Goal: Communication & Community: Answer question/provide support

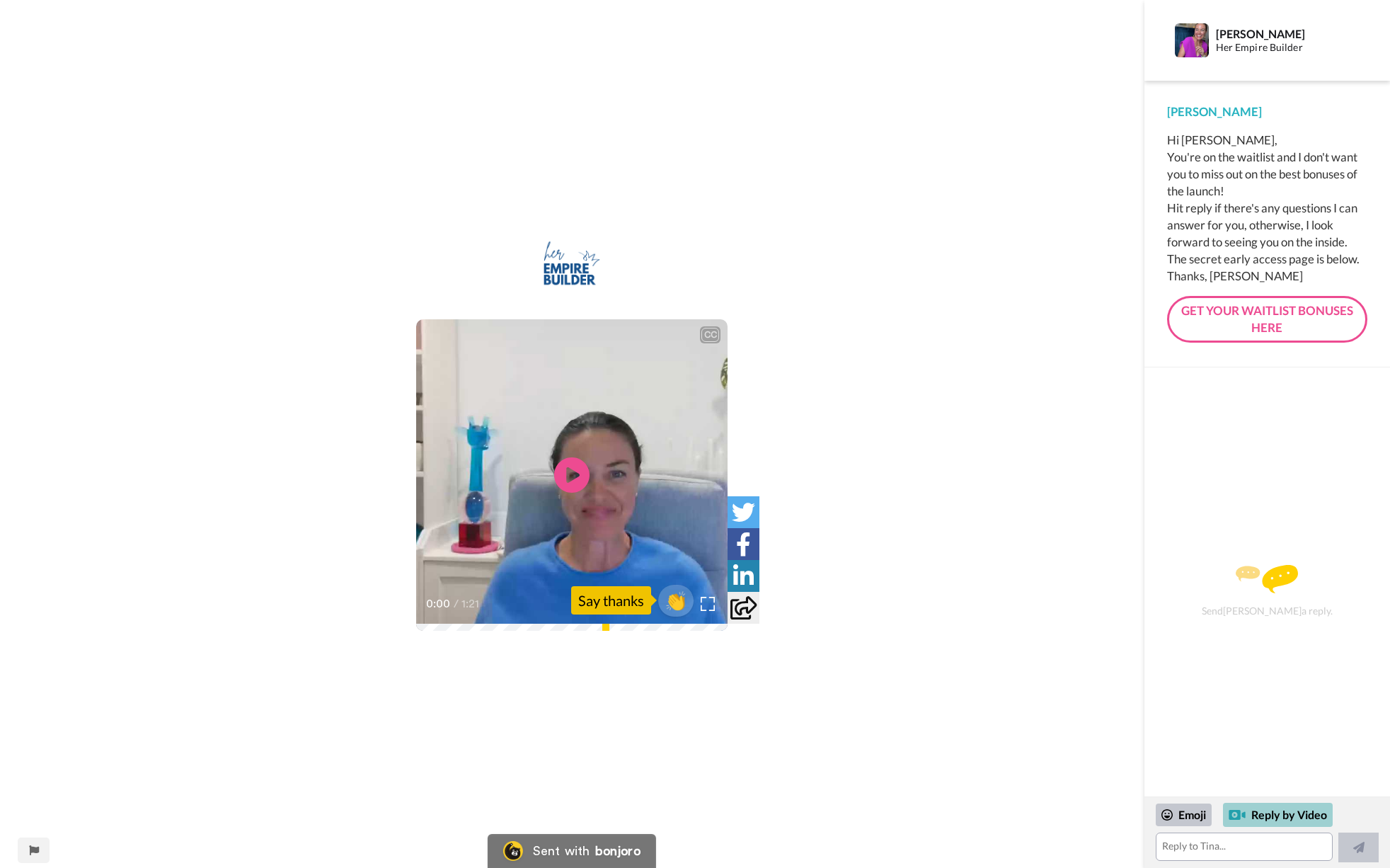
click at [1288, 810] on div "Reply by Video" at bounding box center [1278, 815] width 109 height 24
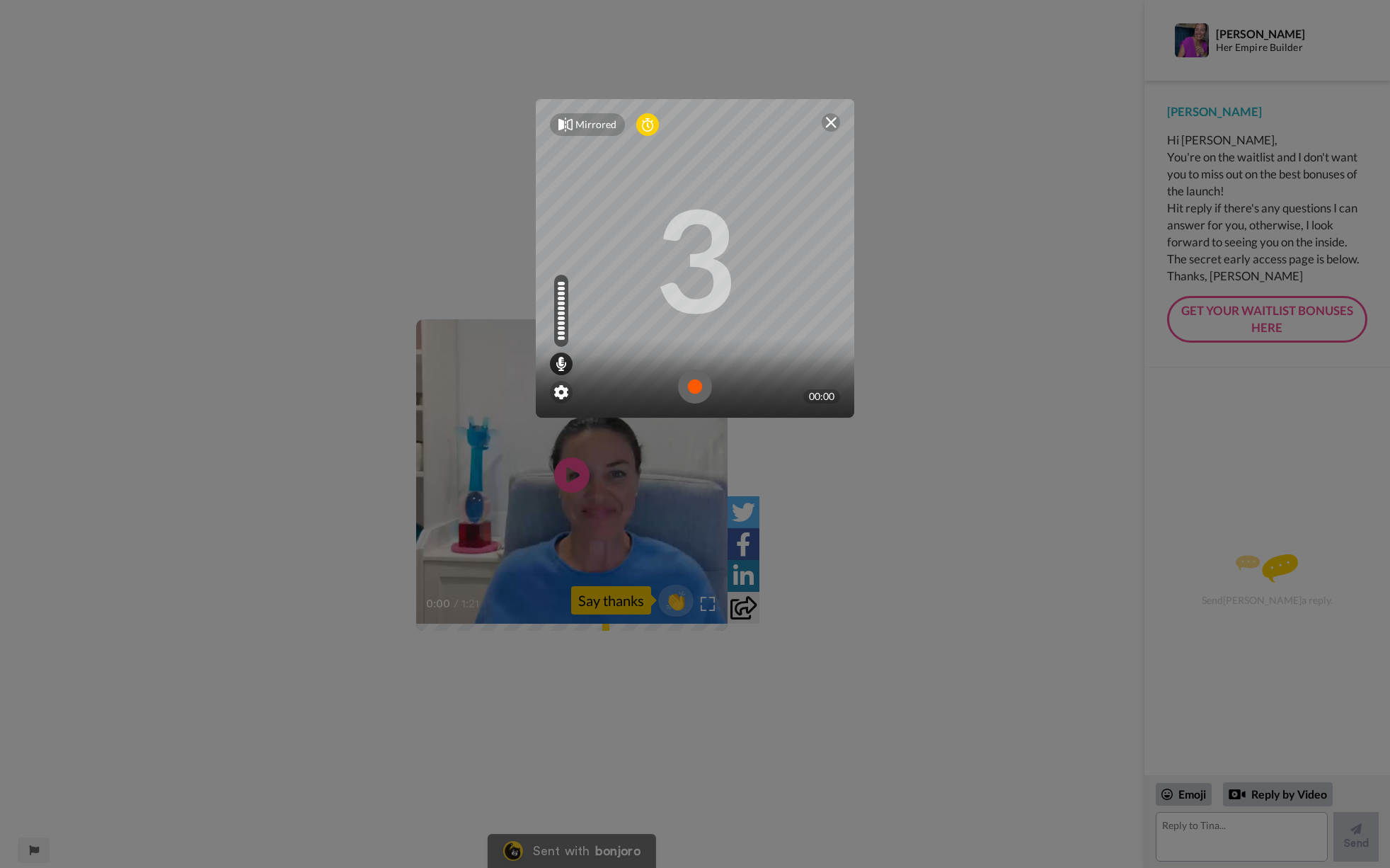
click at [832, 121] on img at bounding box center [831, 122] width 11 height 11
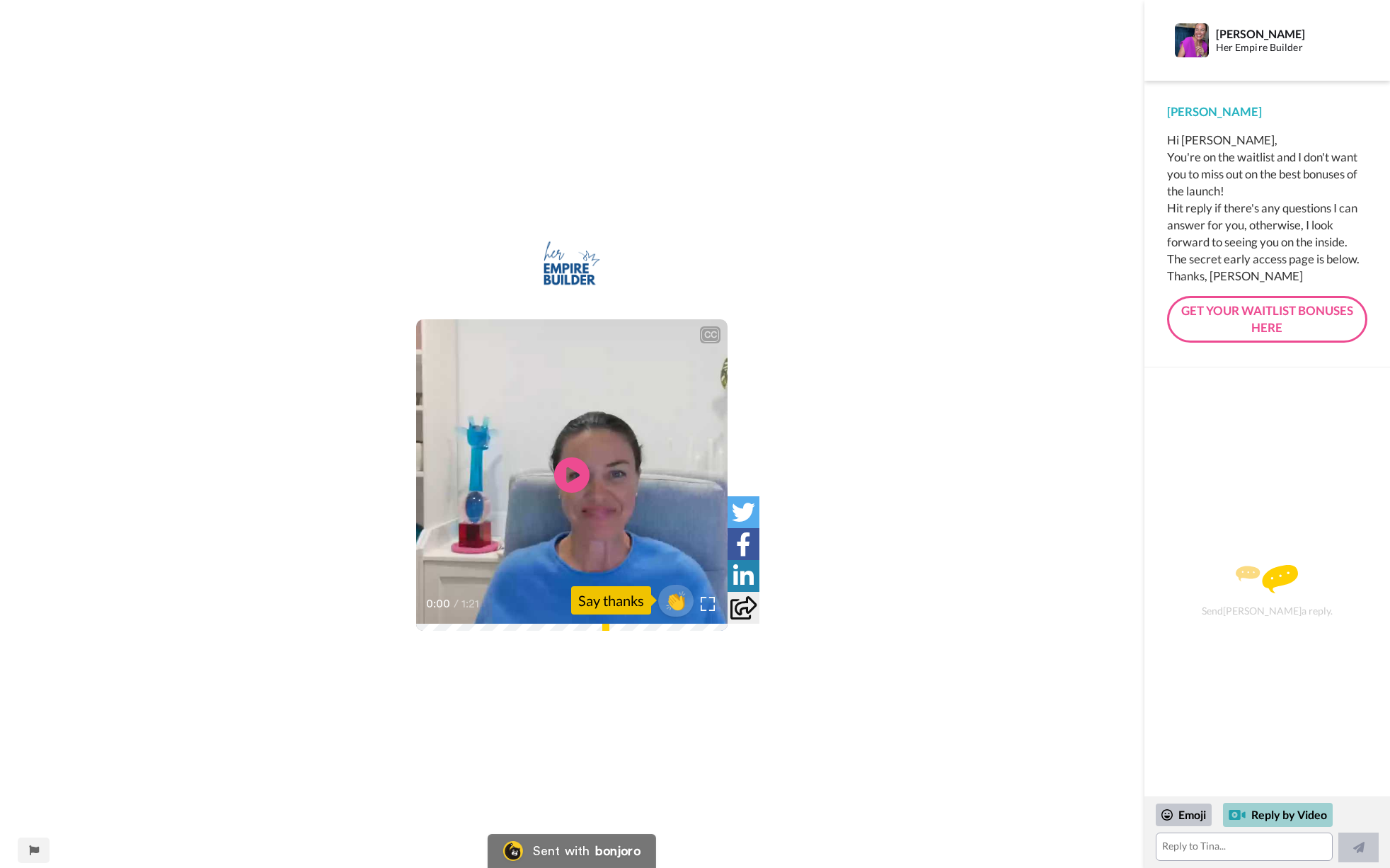
click at [1269, 808] on div "Reply by Video" at bounding box center [1278, 815] width 109 height 24
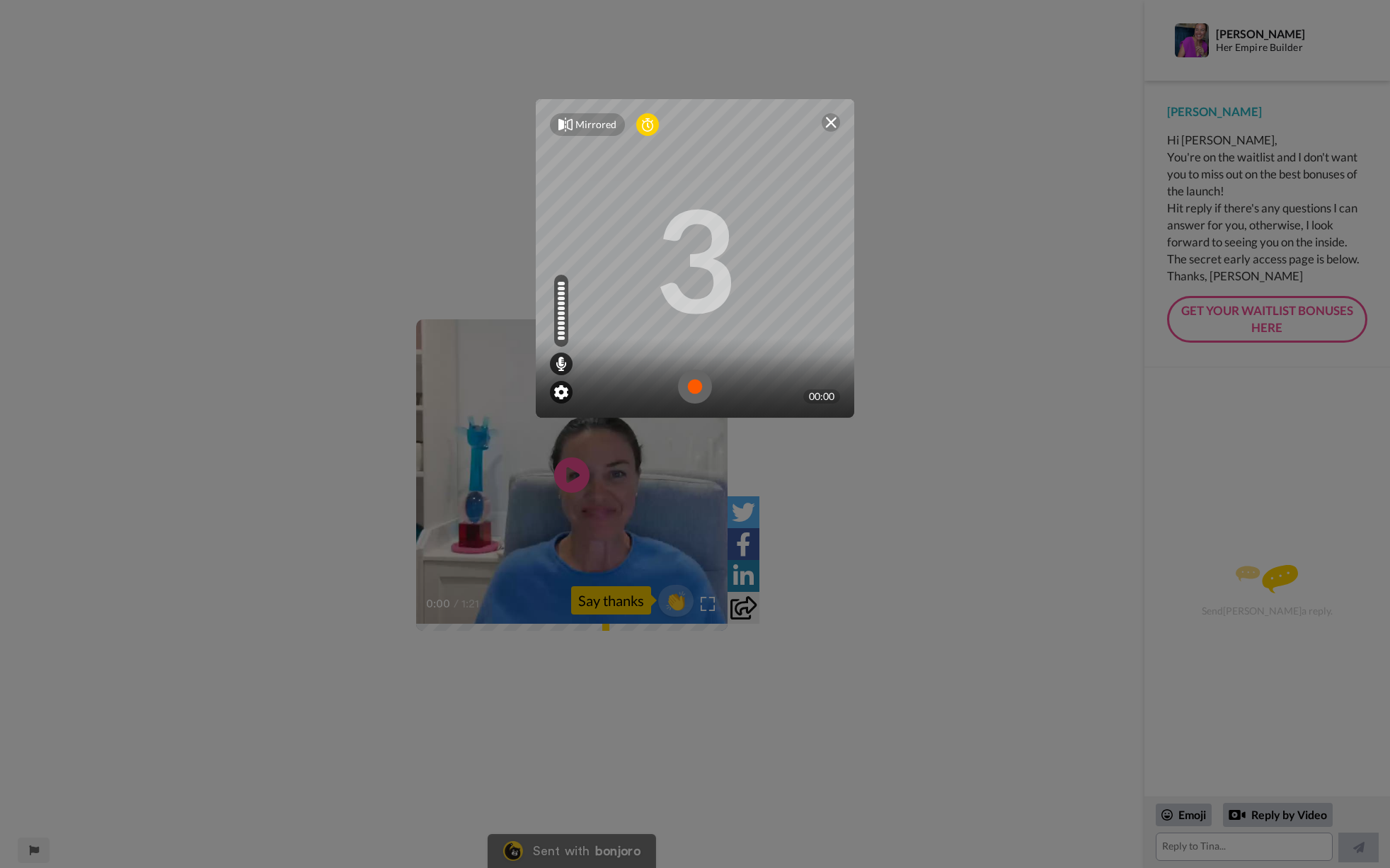
click at [560, 396] on img at bounding box center [562, 392] width 14 height 14
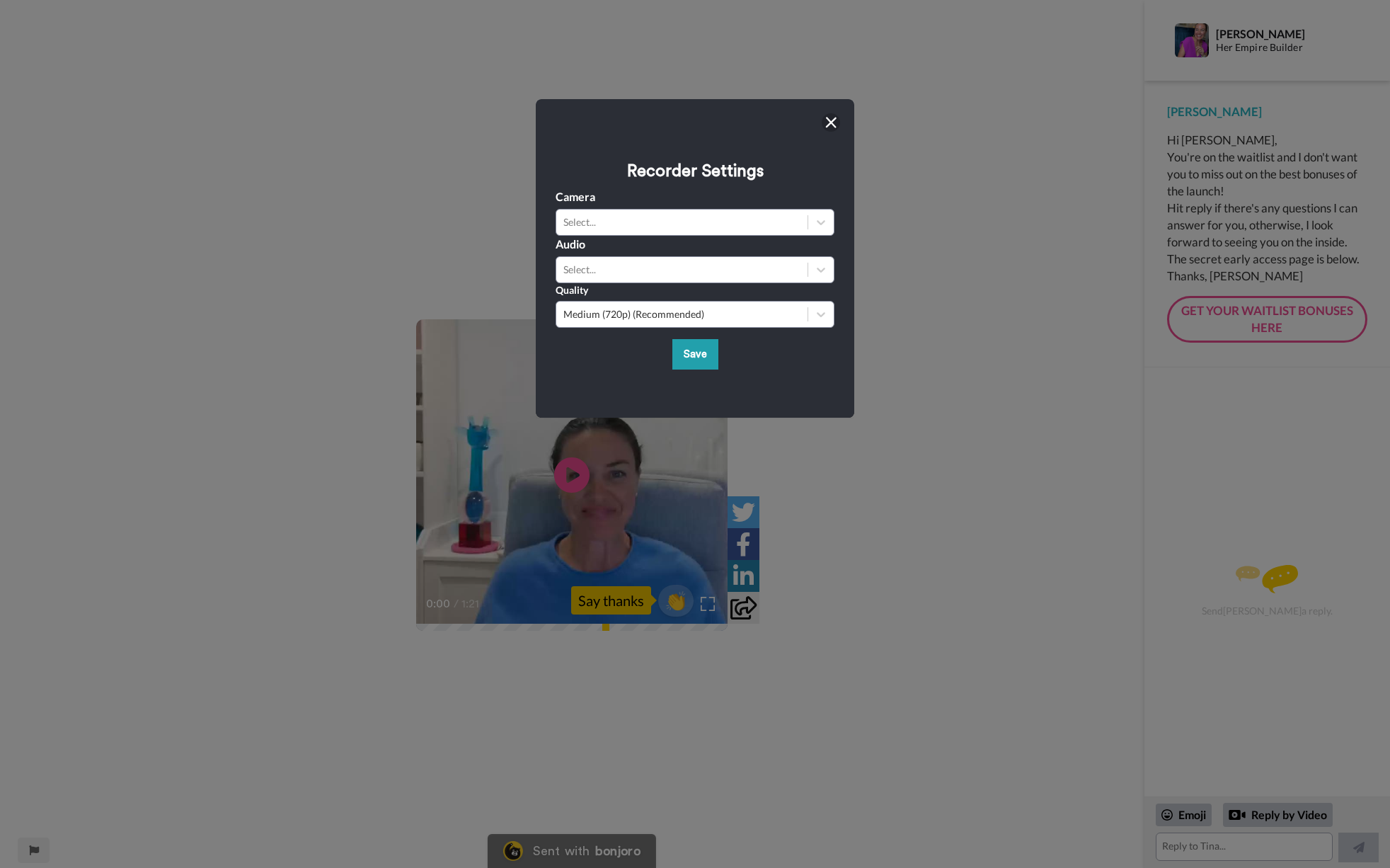
click at [828, 121] on img at bounding box center [831, 122] width 11 height 11
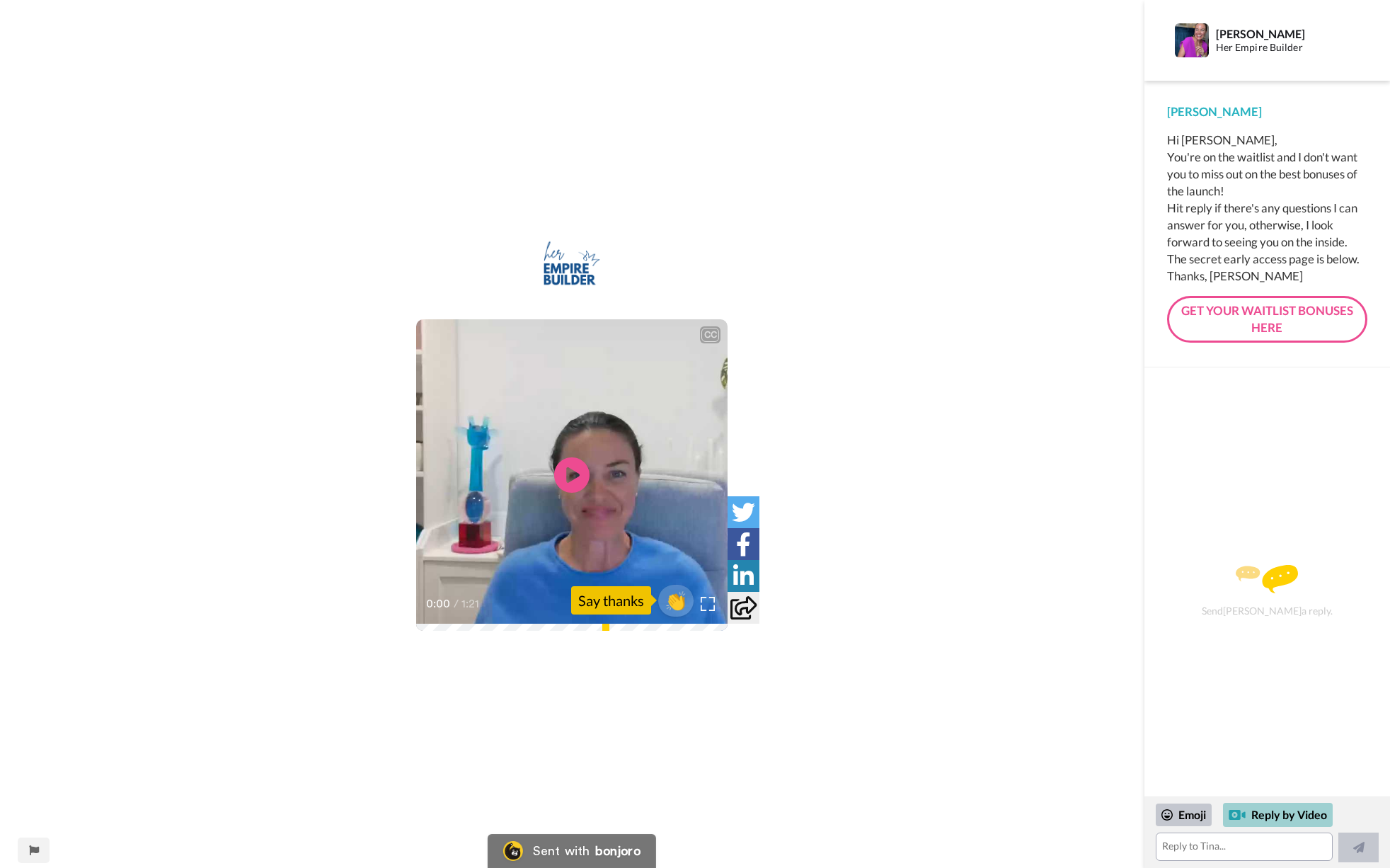
click at [1281, 817] on div "Reply by Video" at bounding box center [1278, 815] width 109 height 24
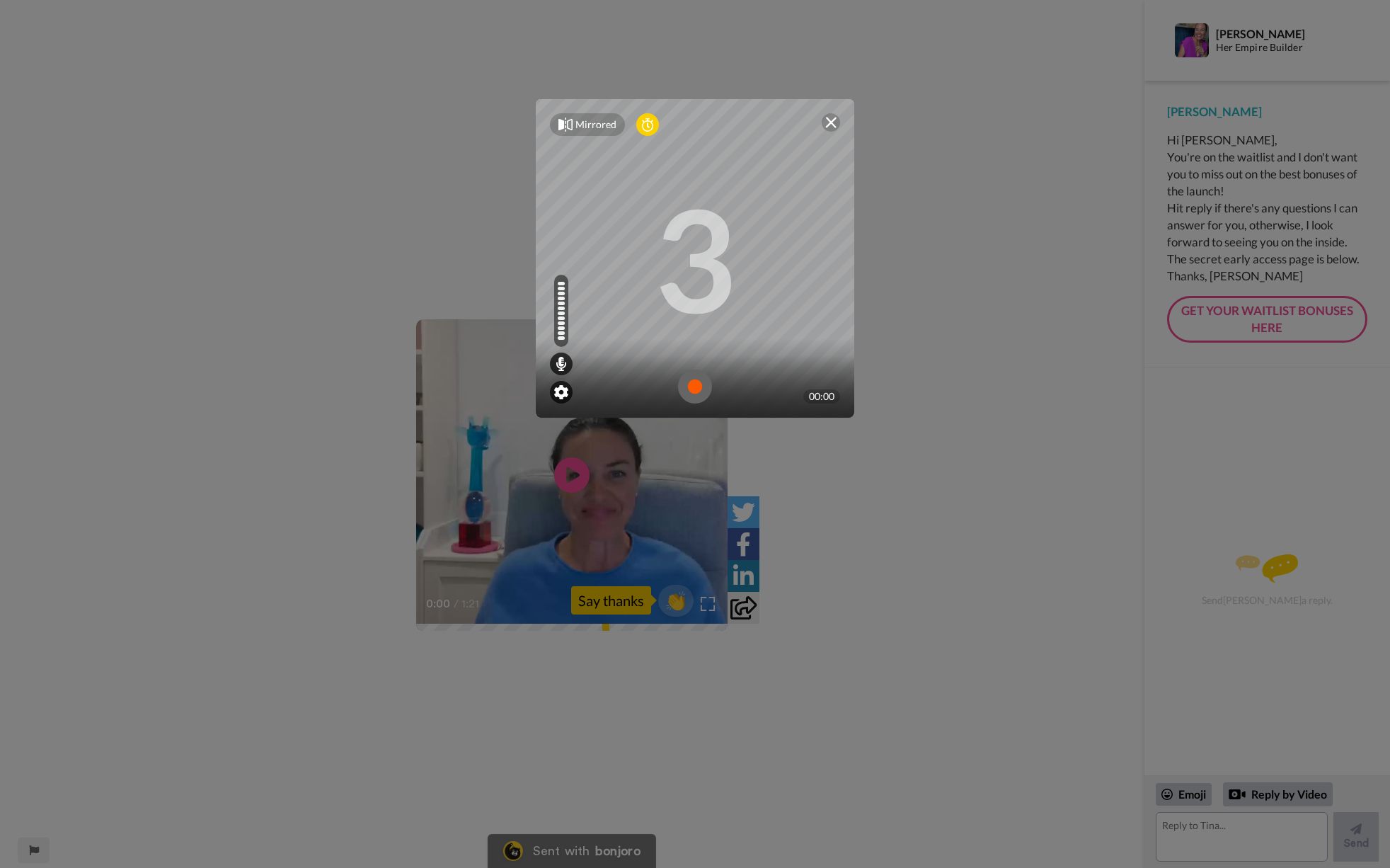
click at [560, 390] on img at bounding box center [562, 392] width 14 height 14
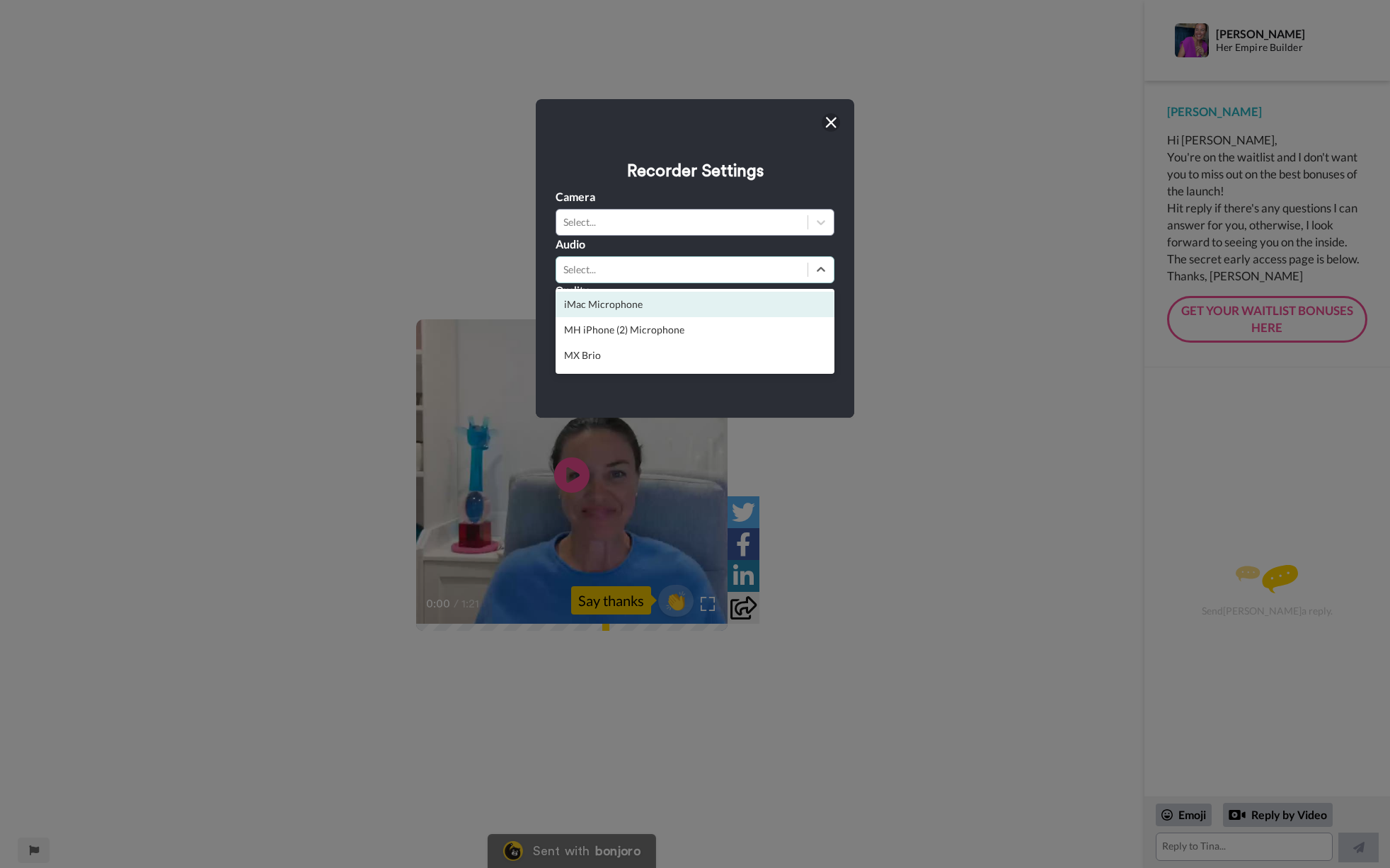
click at [645, 275] on div "Select..." at bounding box center [682, 270] width 237 height 14
click at [628, 305] on div "iMac Microphone" at bounding box center [695, 305] width 279 height 25
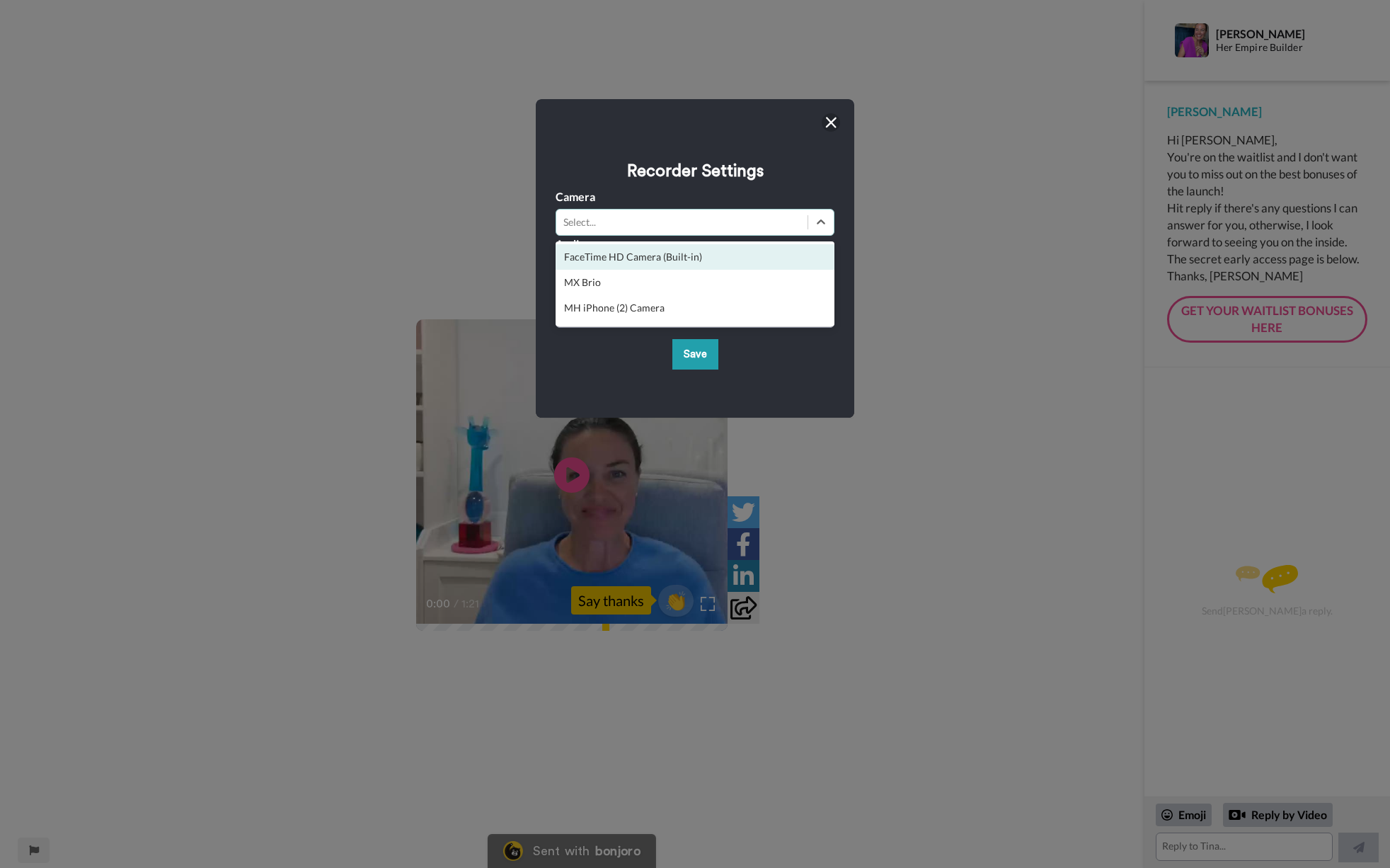
click at [616, 218] on div "Select..." at bounding box center [682, 222] width 237 height 14
click at [582, 280] on div "MX Brio" at bounding box center [695, 282] width 279 height 25
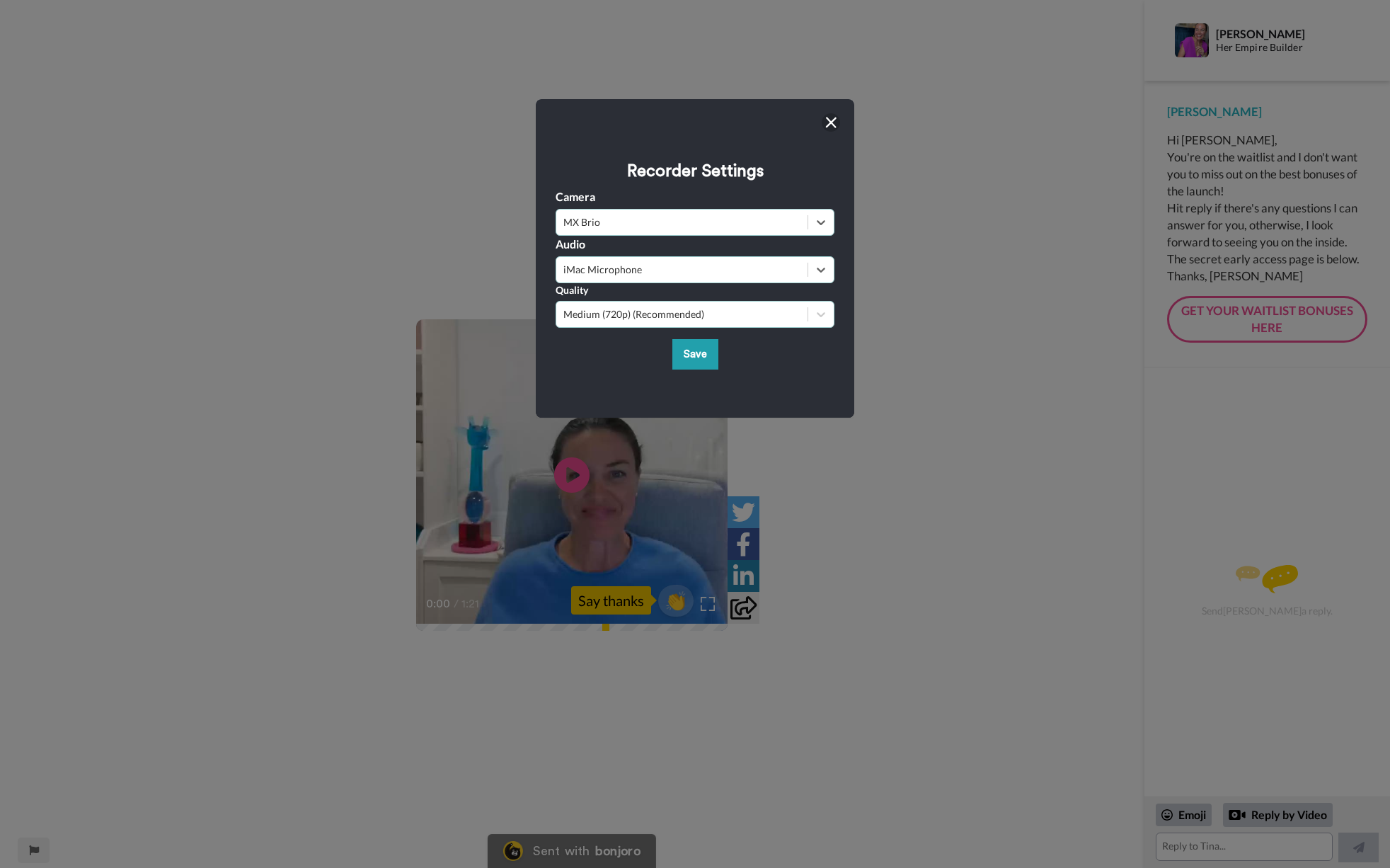
click at [635, 318] on div "Medium (720p) (Recommended)" at bounding box center [682, 314] width 237 height 14
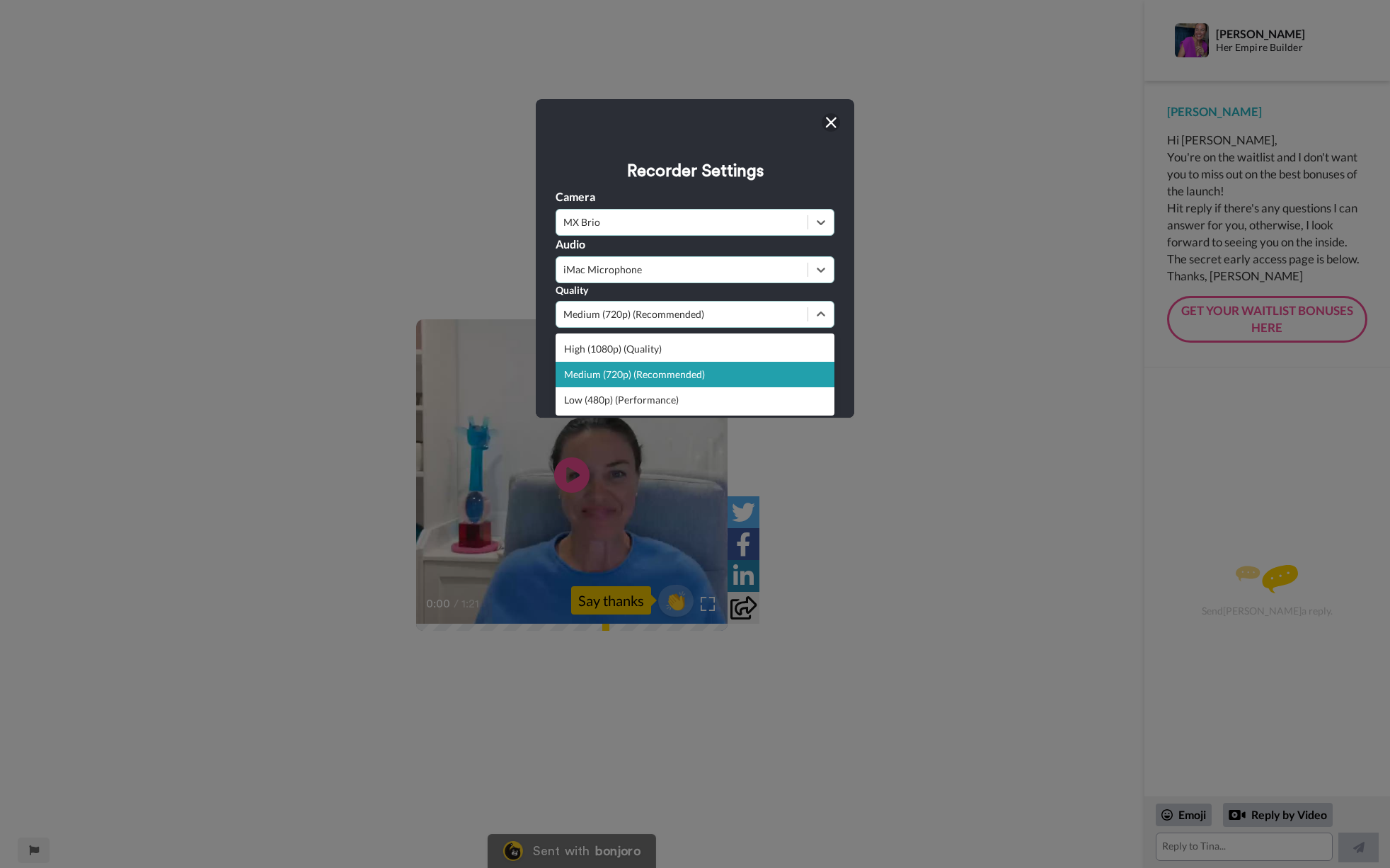
click at [825, 123] on img at bounding box center [831, 122] width 11 height 11
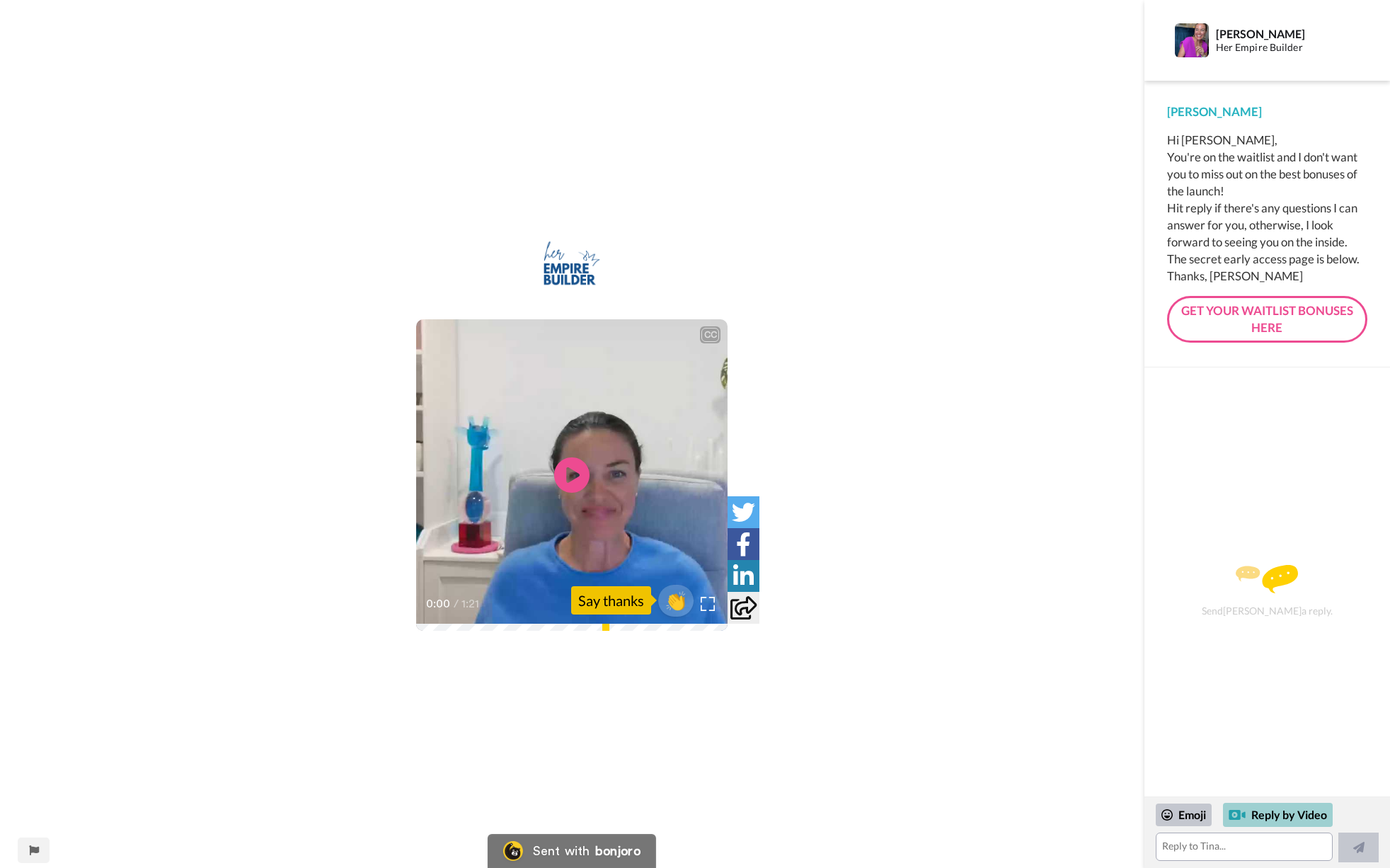
click at [1290, 813] on div "Reply by Video" at bounding box center [1278, 815] width 109 height 24
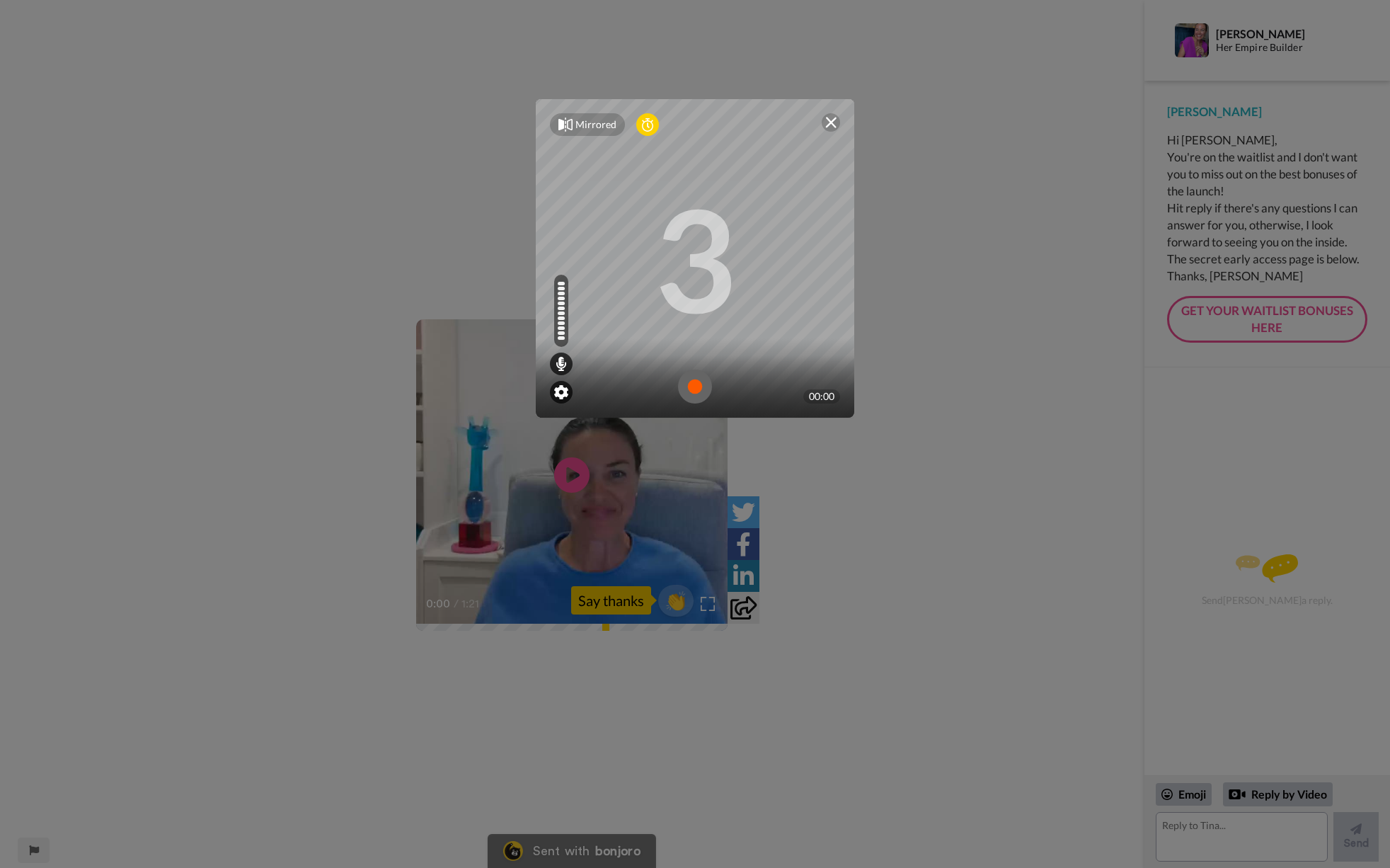
click at [564, 394] on img at bounding box center [562, 392] width 14 height 14
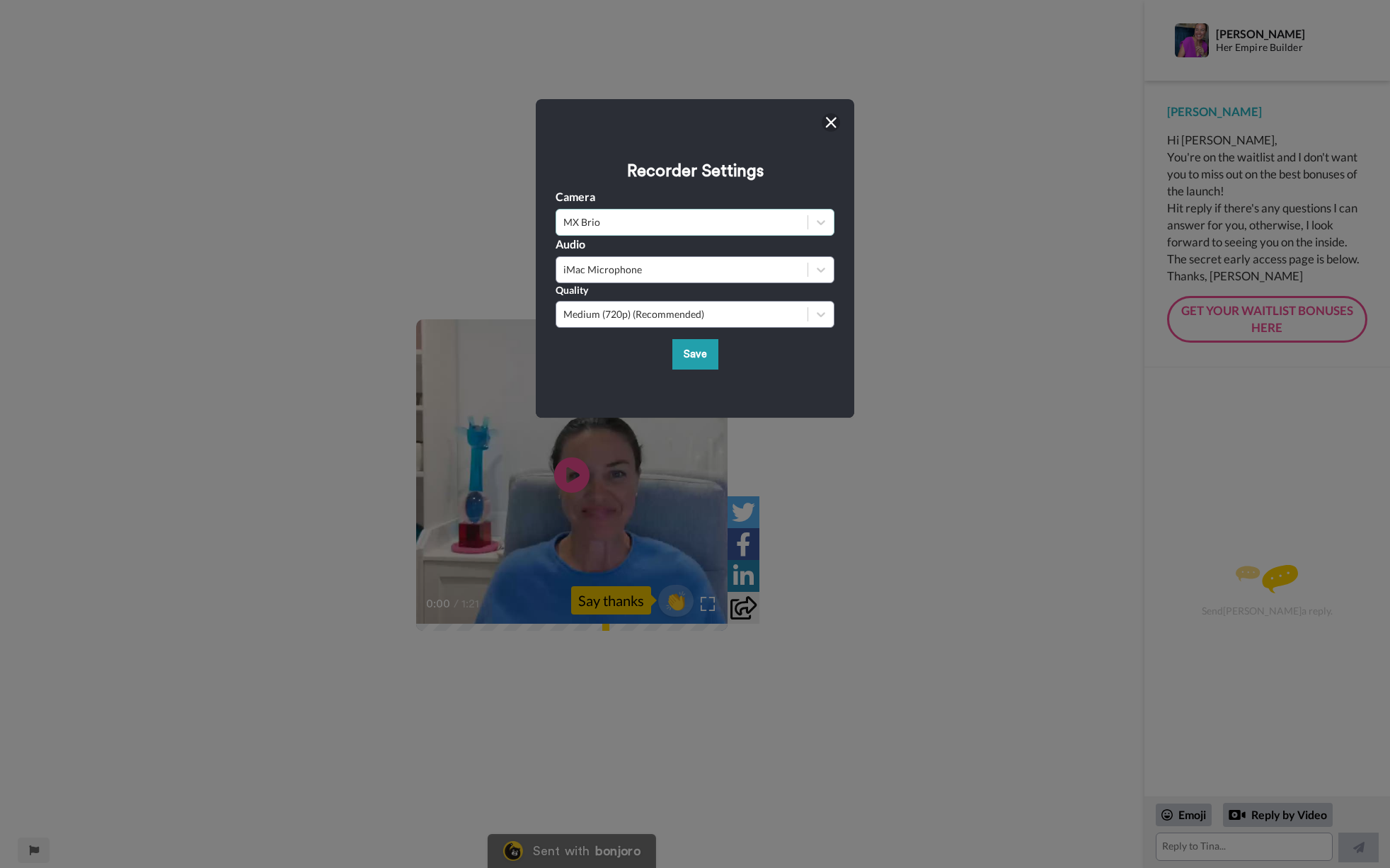
click at [606, 228] on div "MX Brio" at bounding box center [682, 222] width 237 height 14
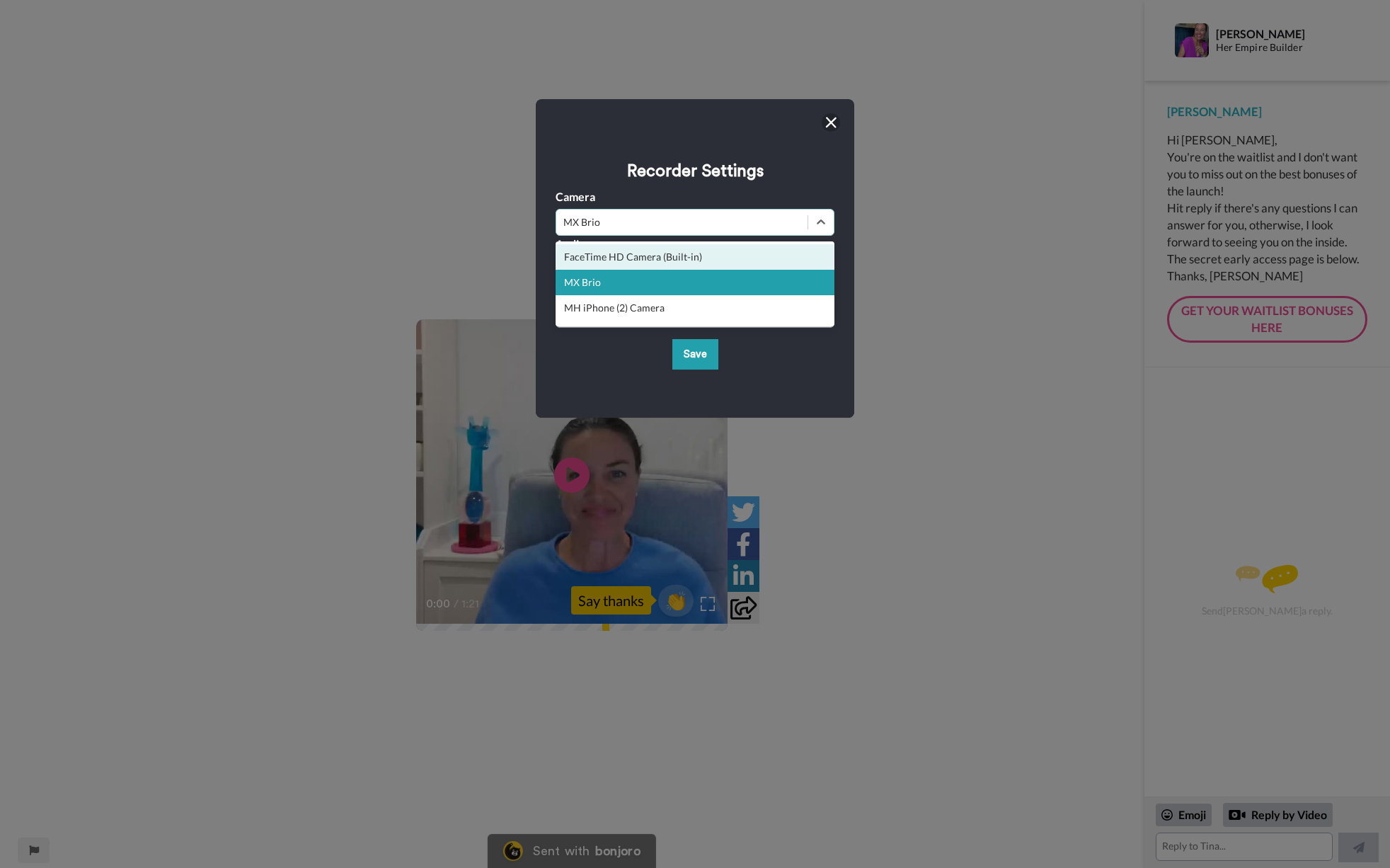
click at [613, 255] on div "FaceTime HD Camera (Built-in)" at bounding box center [695, 257] width 279 height 25
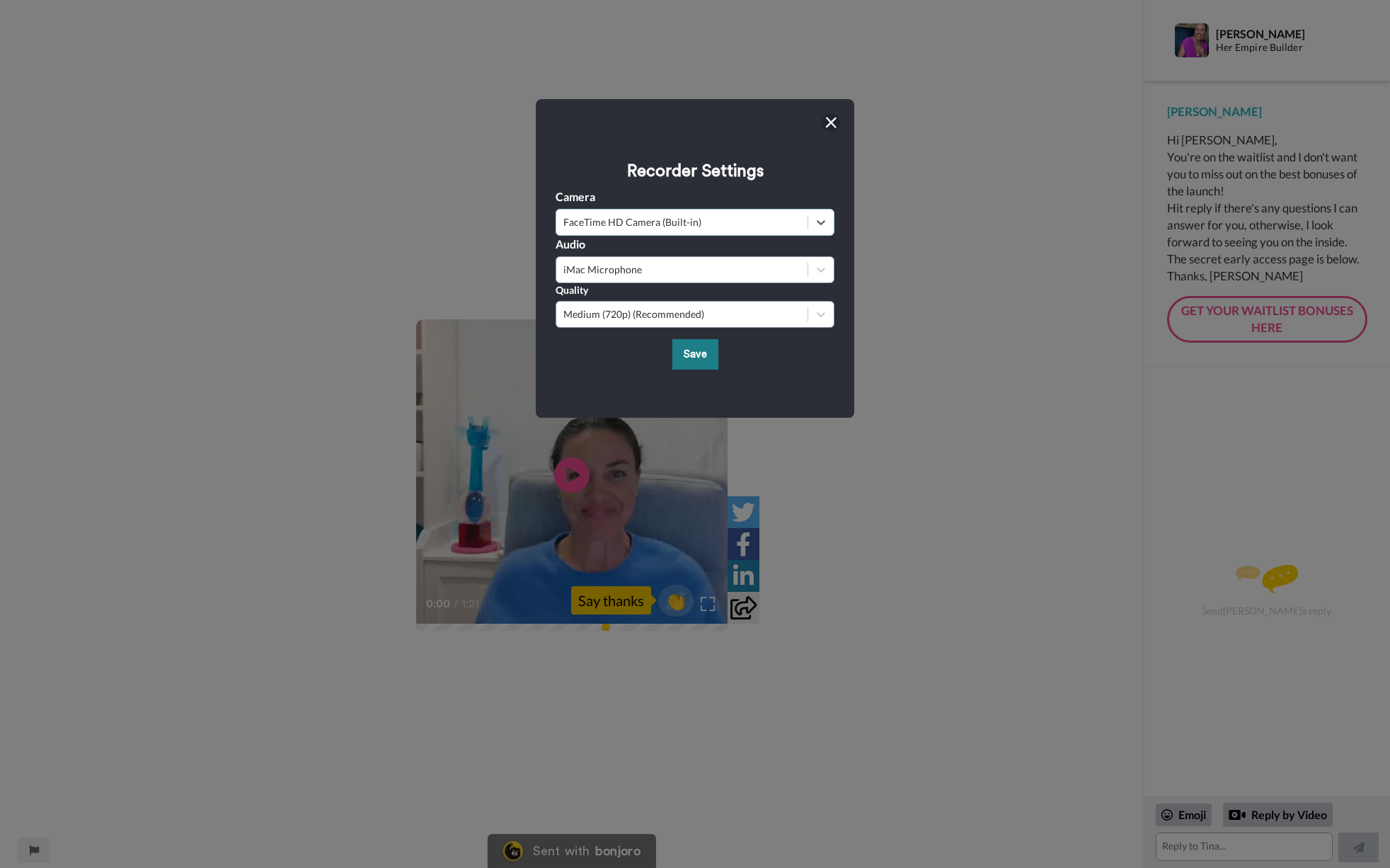
click at [695, 356] on button "Save" at bounding box center [696, 354] width 46 height 30
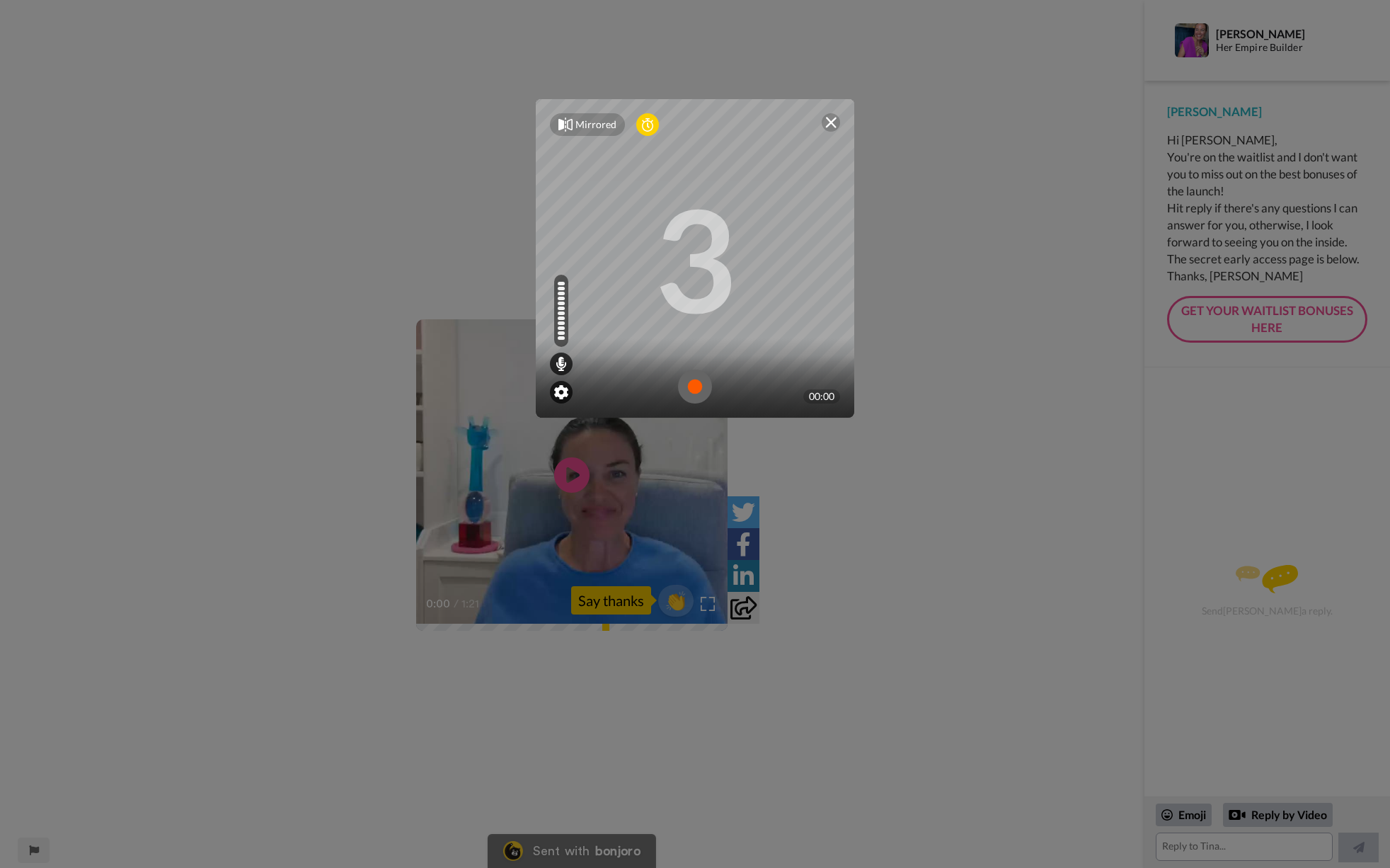
click at [562, 389] on img at bounding box center [562, 392] width 14 height 14
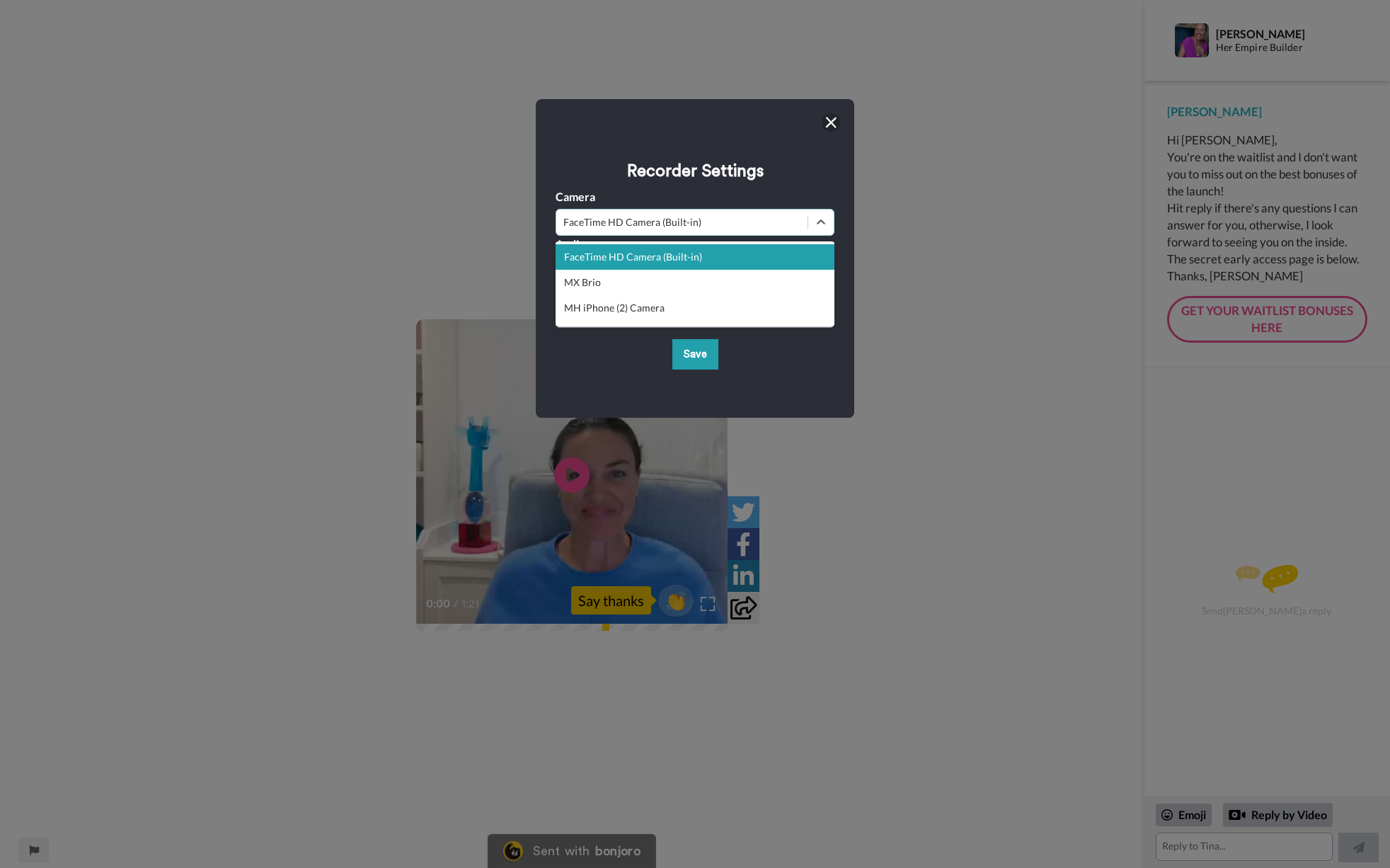
click at [620, 225] on div "FaceTime HD Camera (Built-in)" at bounding box center [682, 222] width 237 height 14
click at [608, 280] on div "MX Brio" at bounding box center [695, 282] width 279 height 25
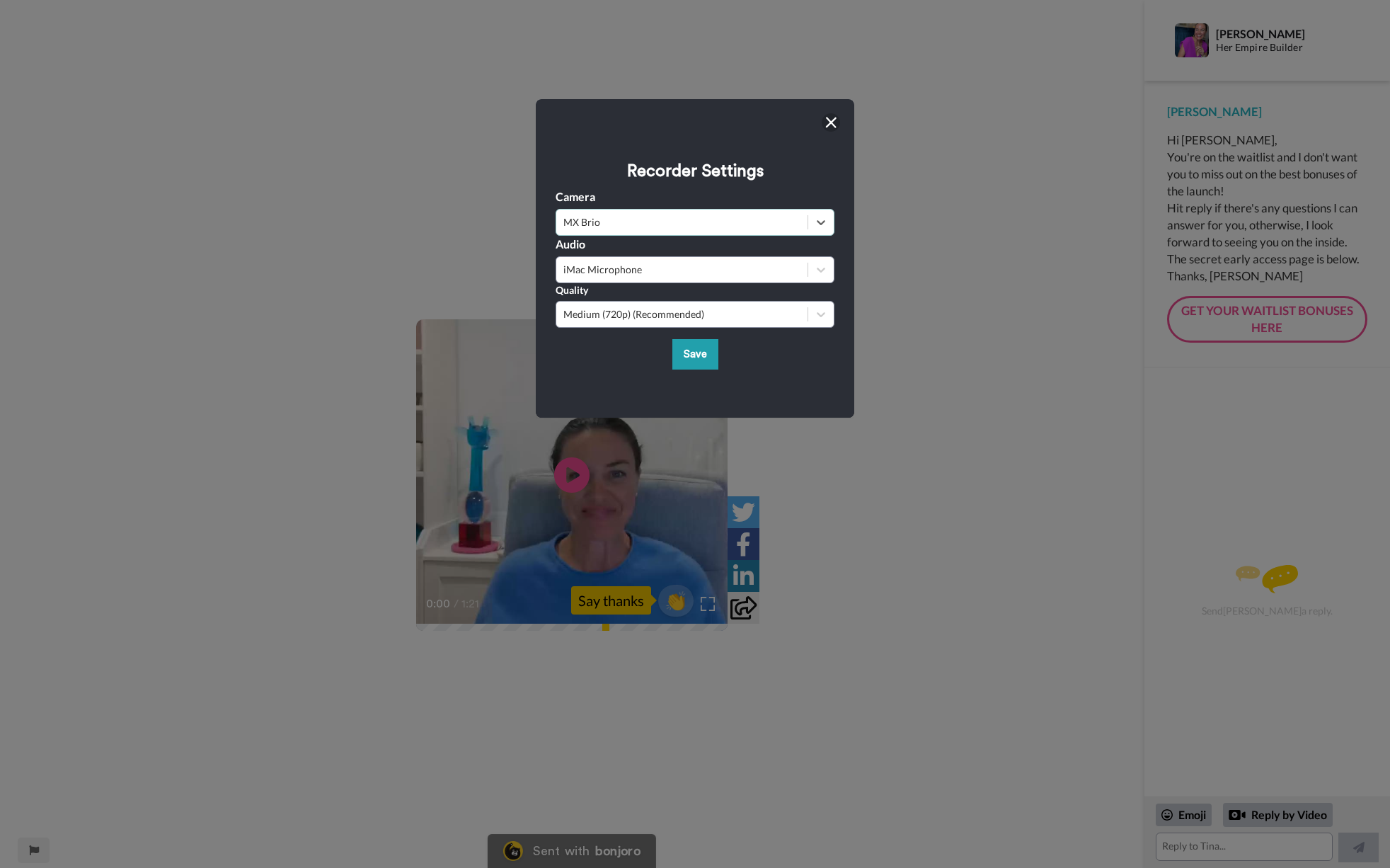
click at [700, 357] on button "Save" at bounding box center [696, 354] width 46 height 30
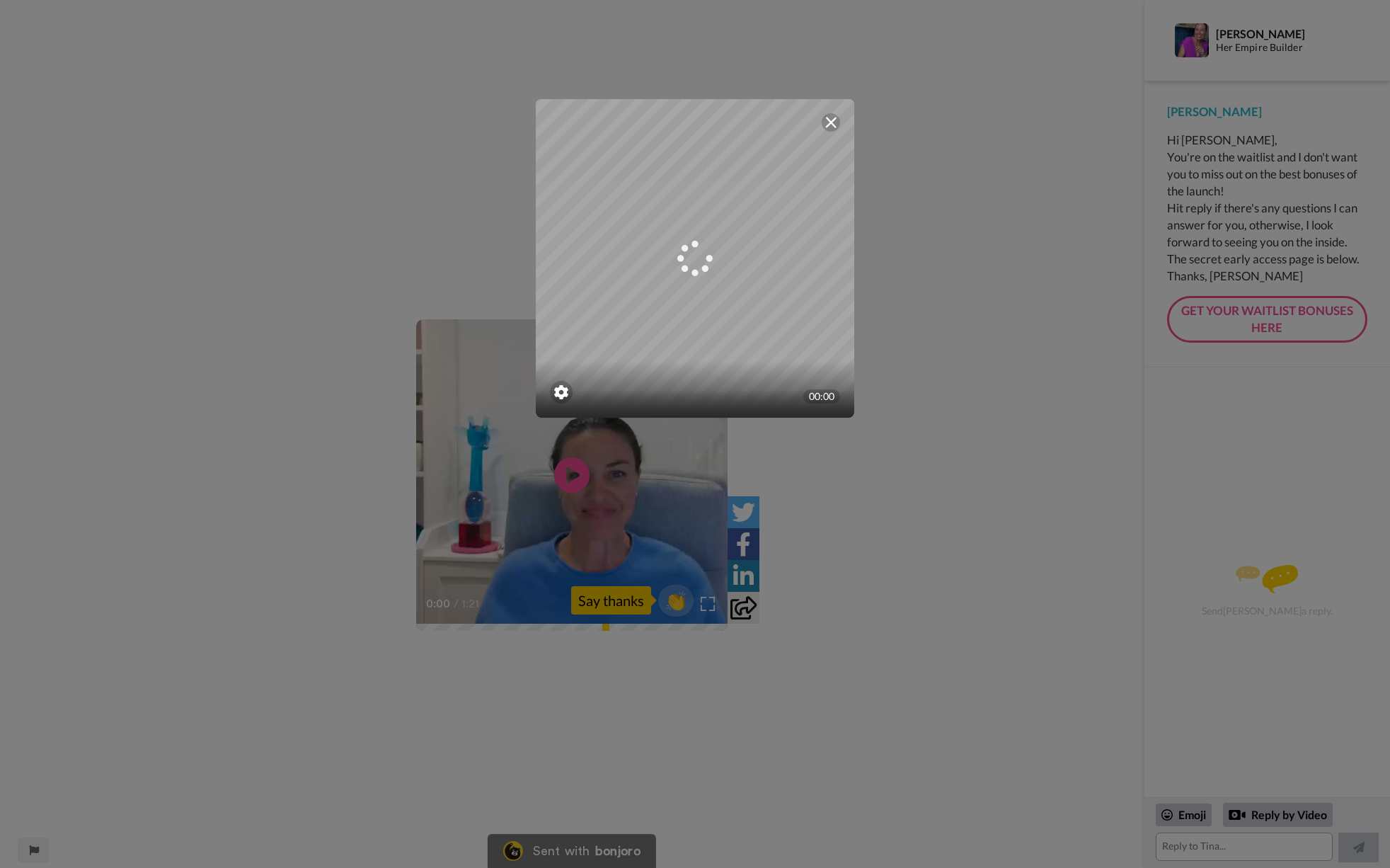
click at [831, 121] on img at bounding box center [831, 122] width 11 height 11
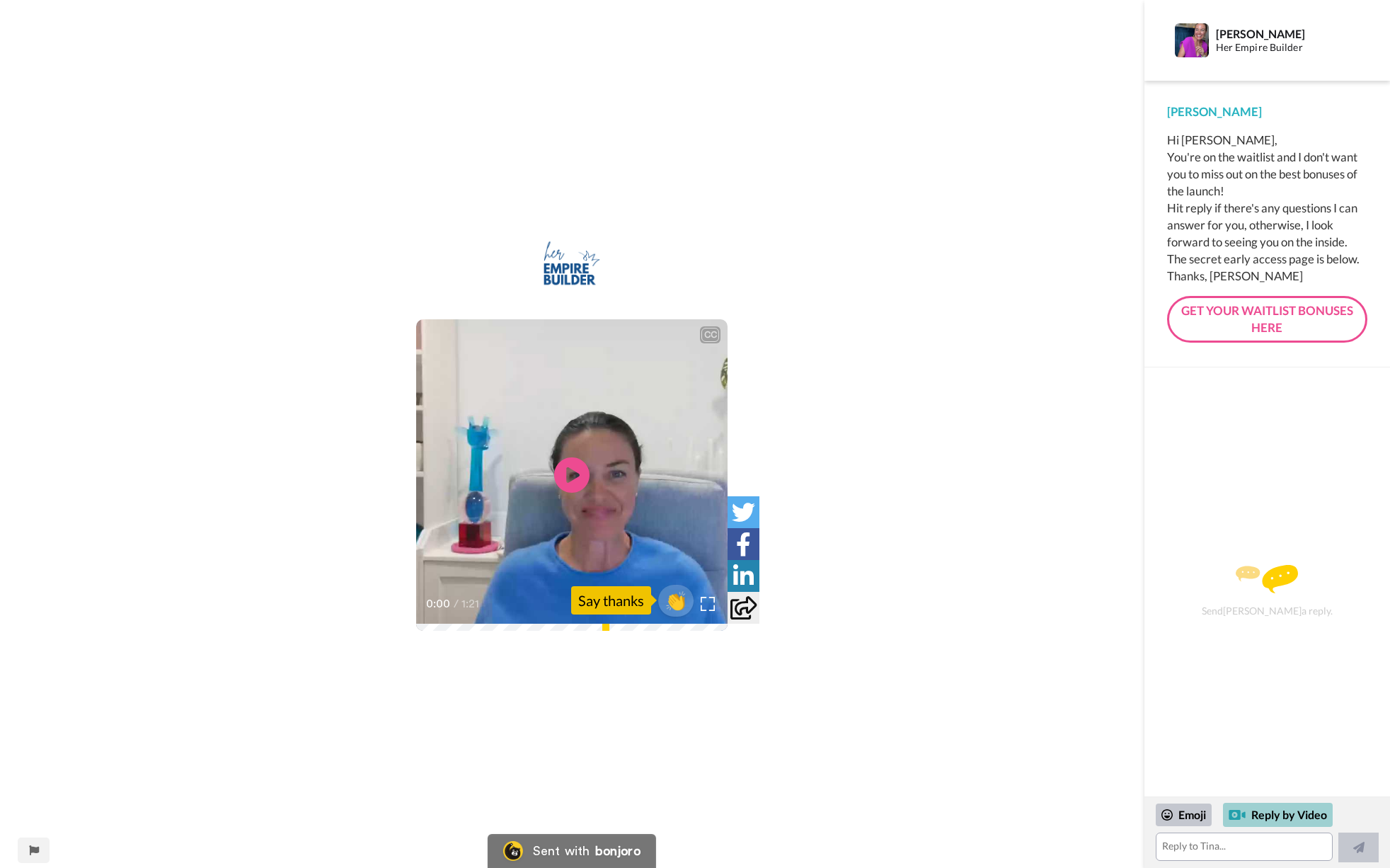
click at [1259, 812] on div "Reply by Video" at bounding box center [1278, 815] width 109 height 24
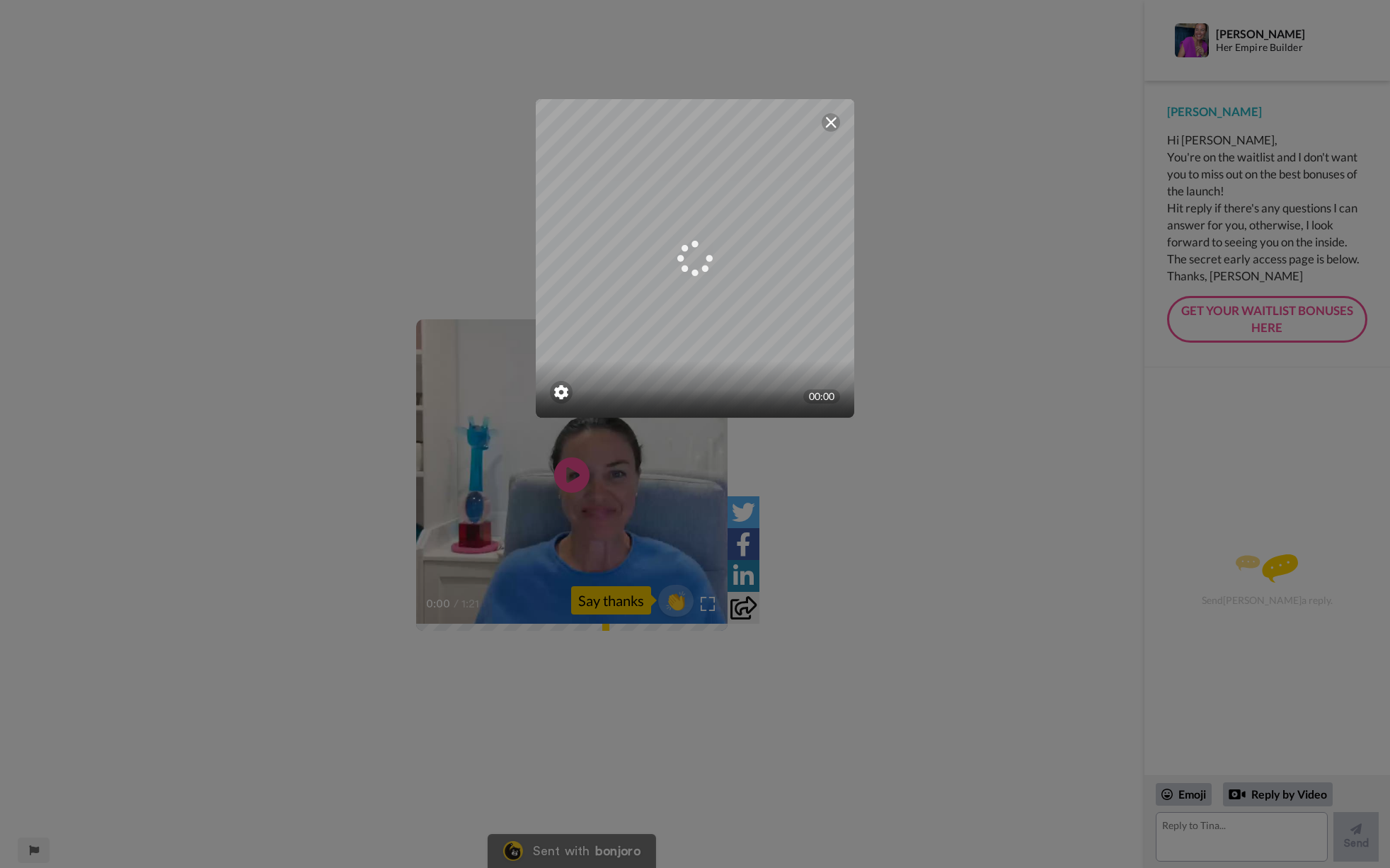
click at [563, 393] on img at bounding box center [562, 392] width 14 height 14
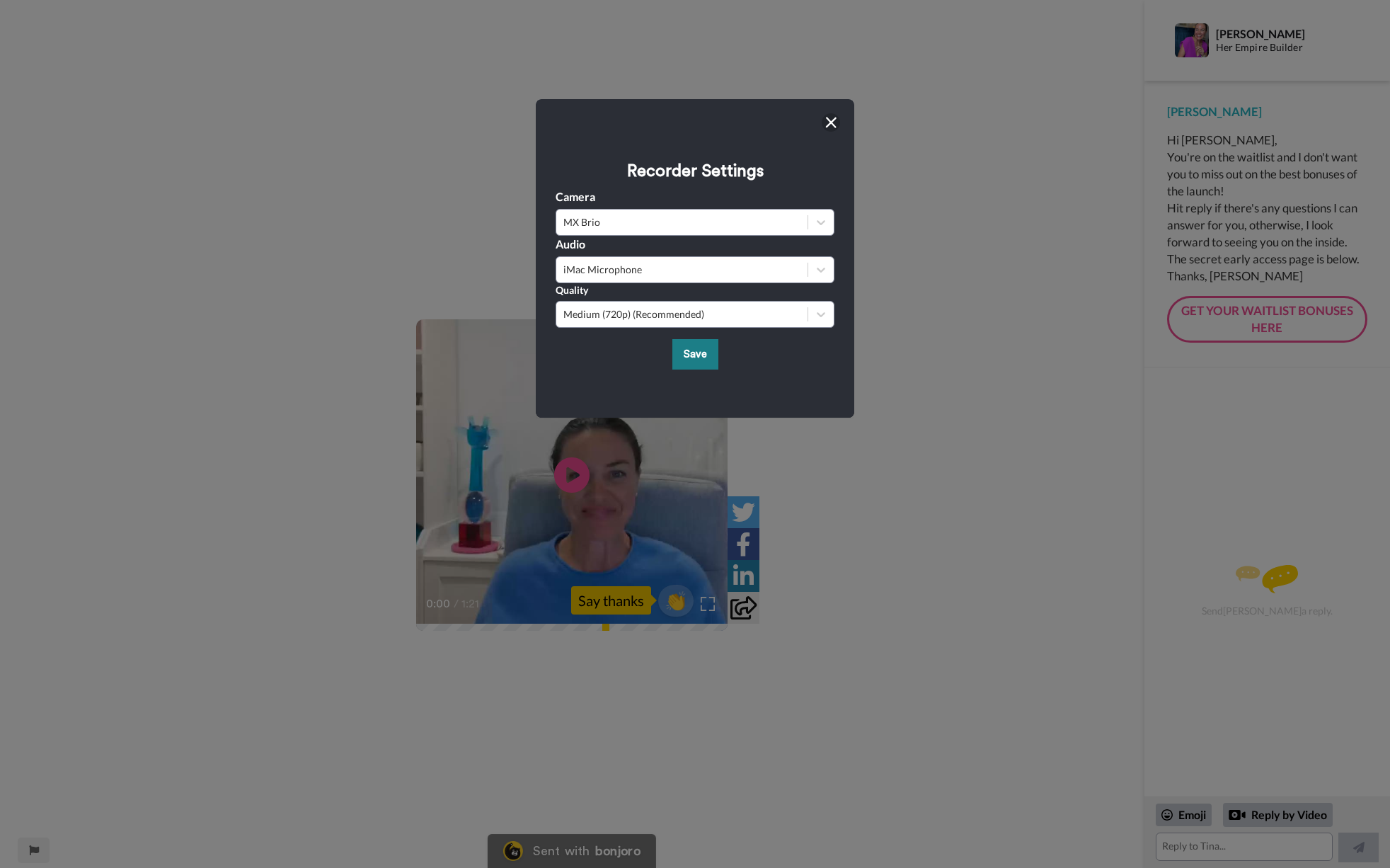
click at [687, 357] on button "Save" at bounding box center [696, 354] width 46 height 30
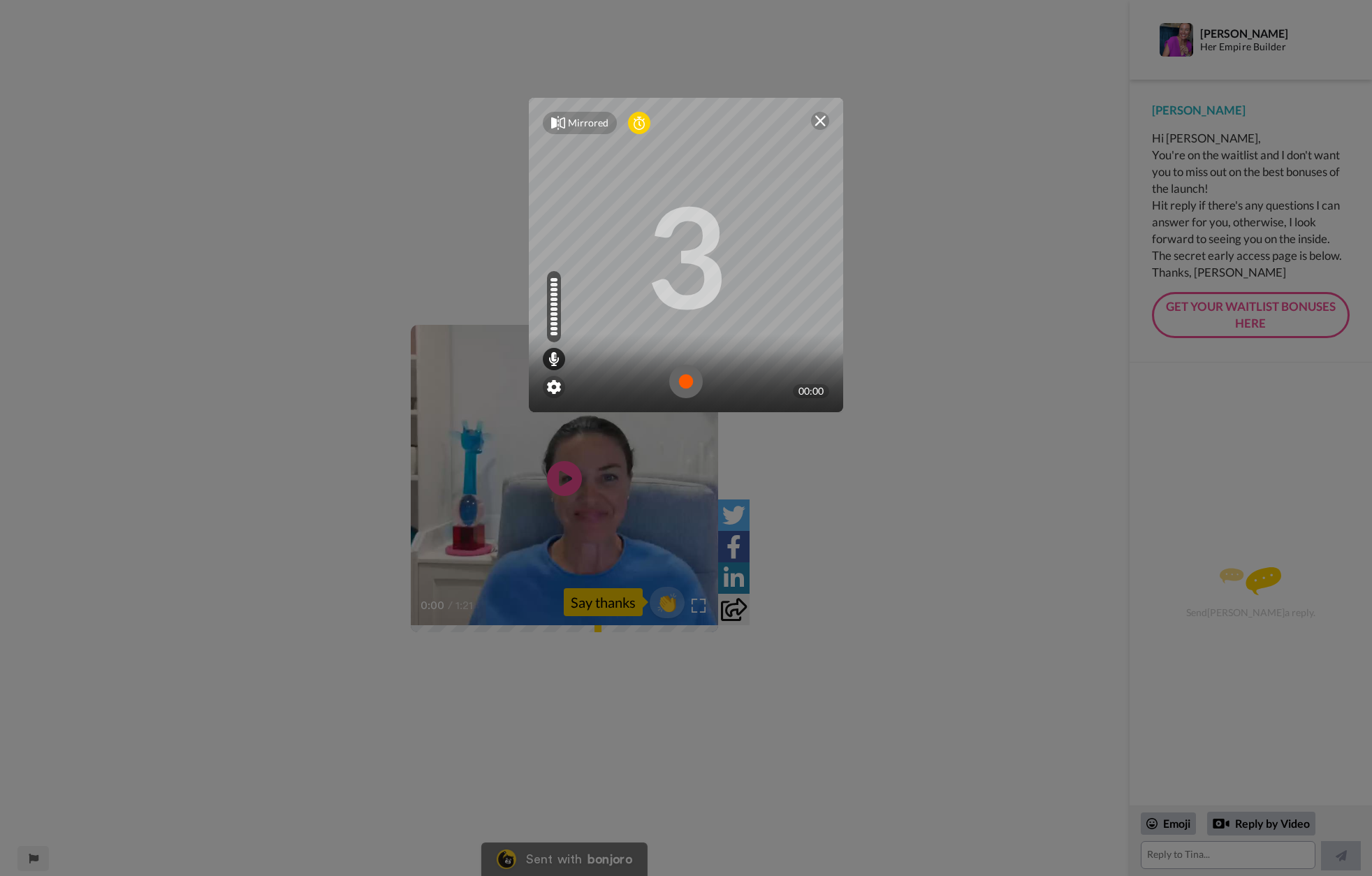
click at [688, 387] on img at bounding box center [686, 381] width 34 height 34
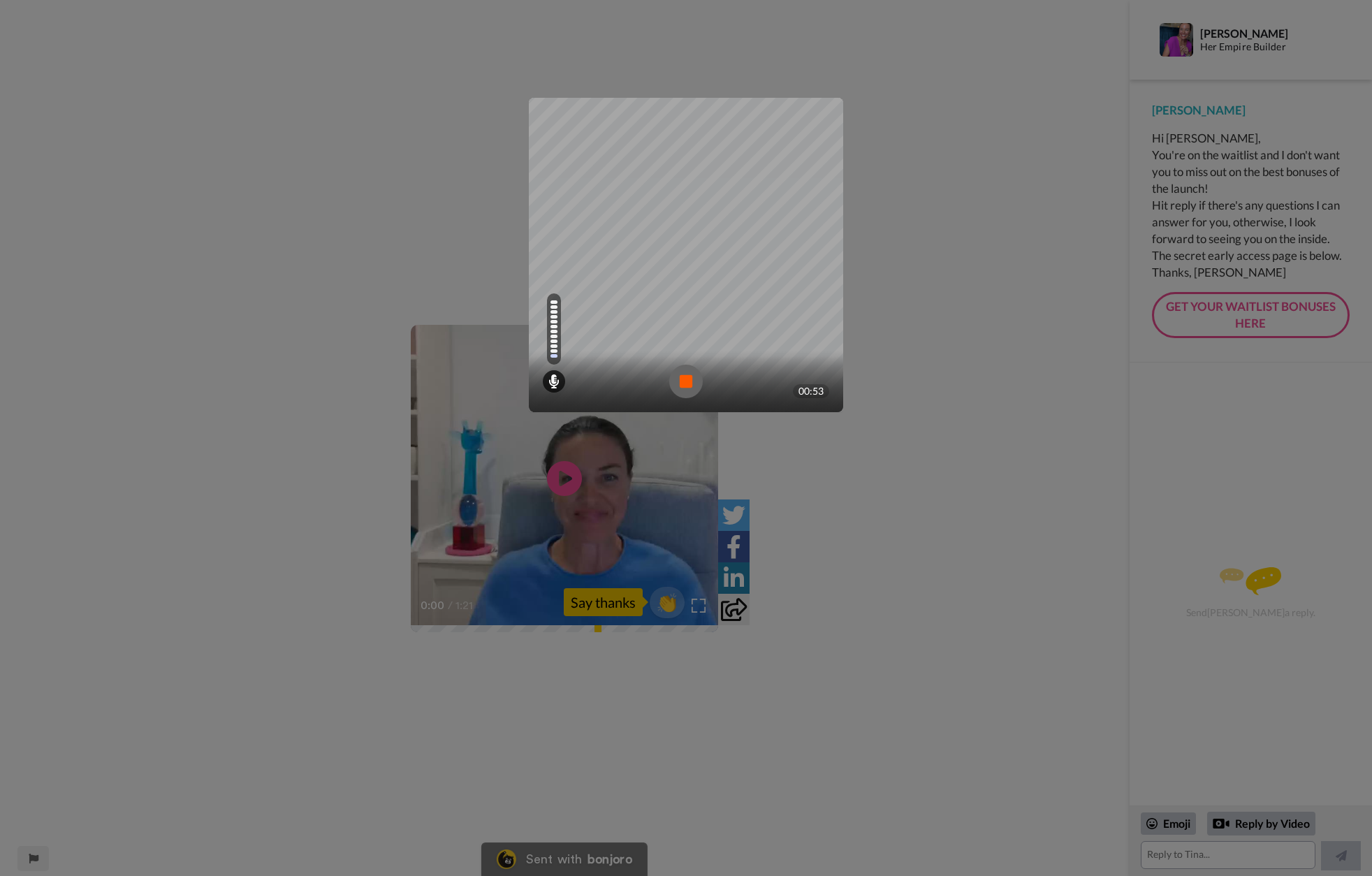
click at [685, 381] on img at bounding box center [686, 381] width 34 height 34
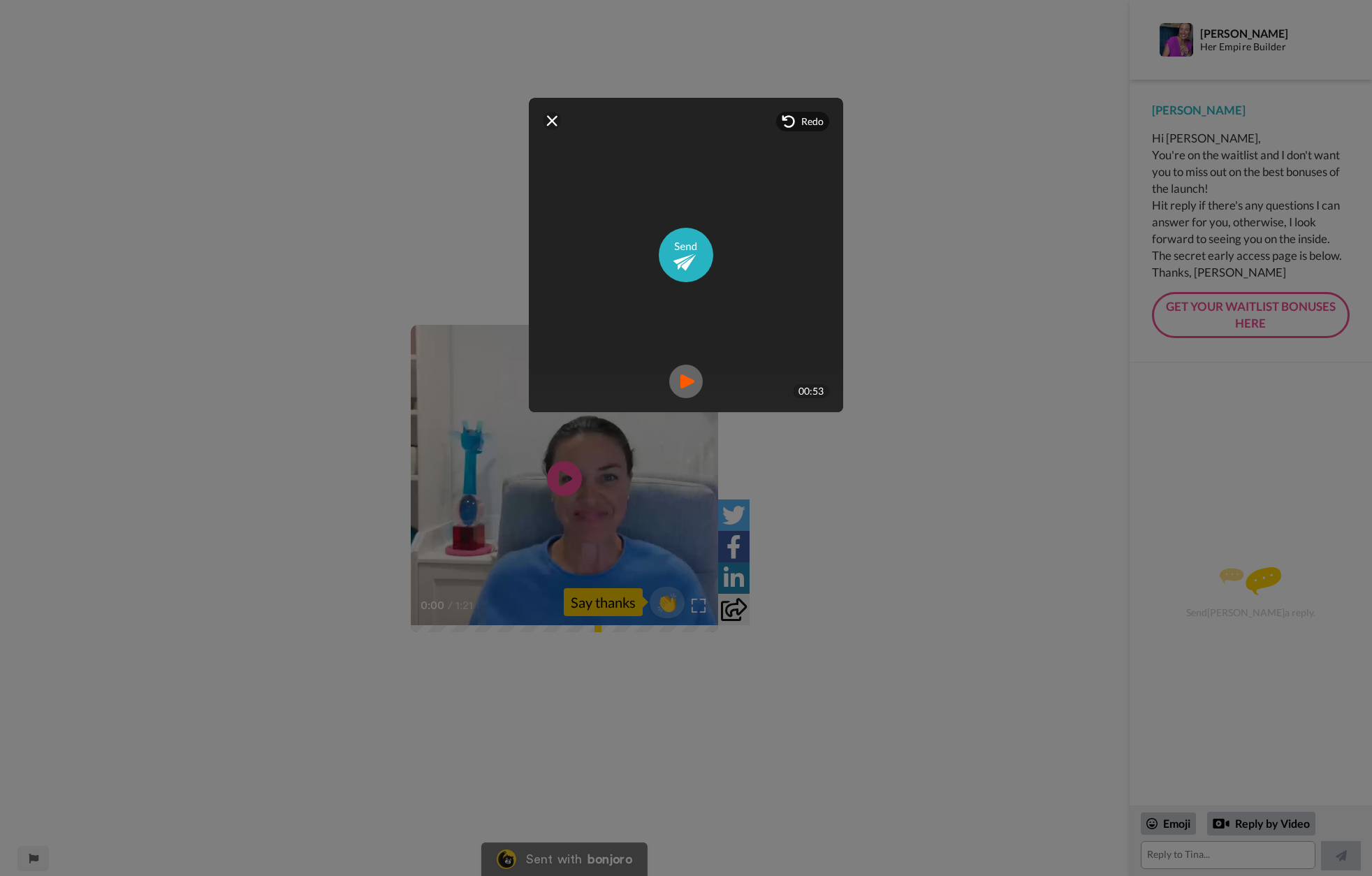
click at [684, 380] on img at bounding box center [686, 381] width 34 height 34
click at [819, 120] on img at bounding box center [820, 121] width 11 height 11
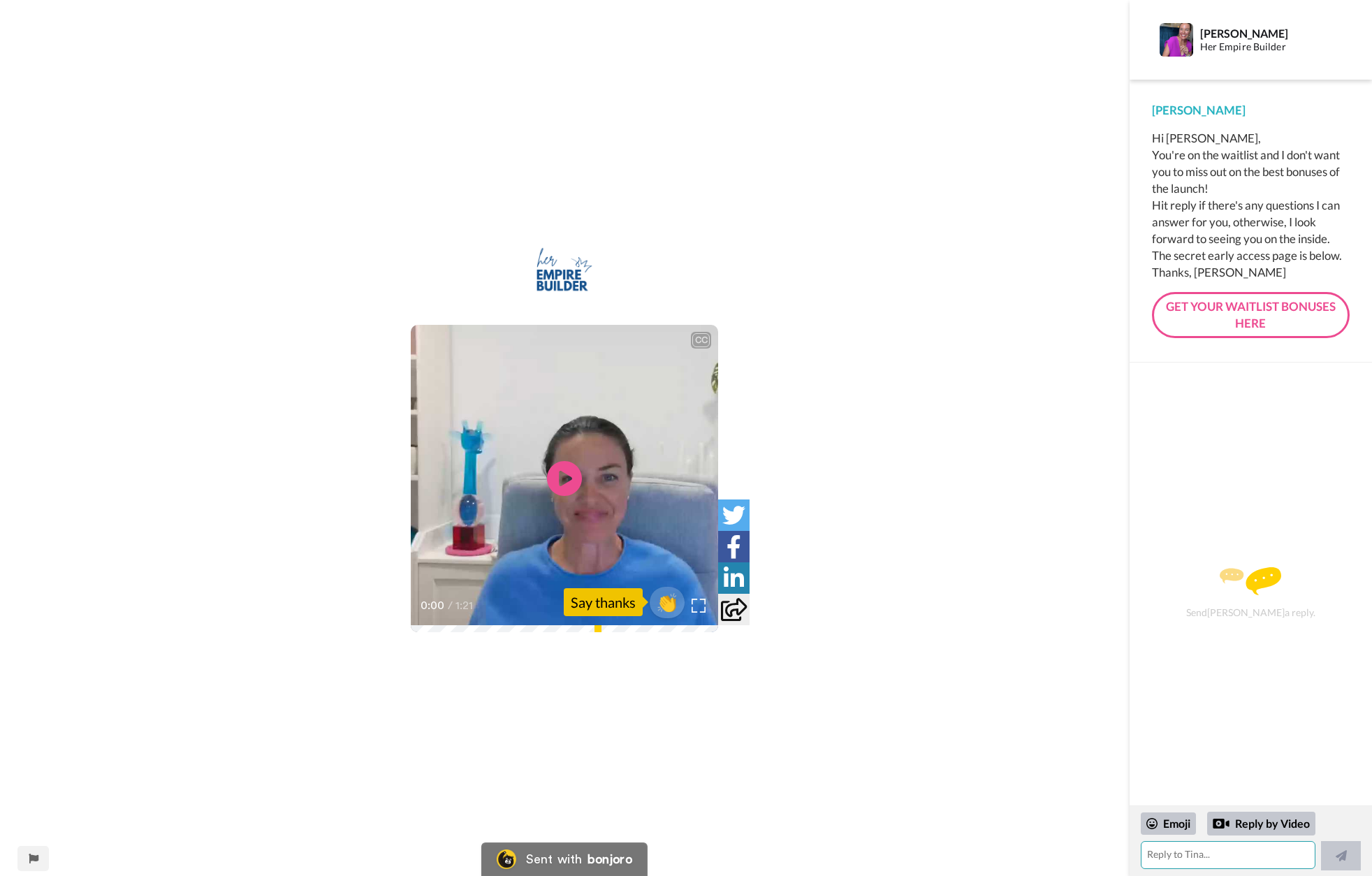
click at [1156, 856] on textarea at bounding box center [1228, 855] width 175 height 28
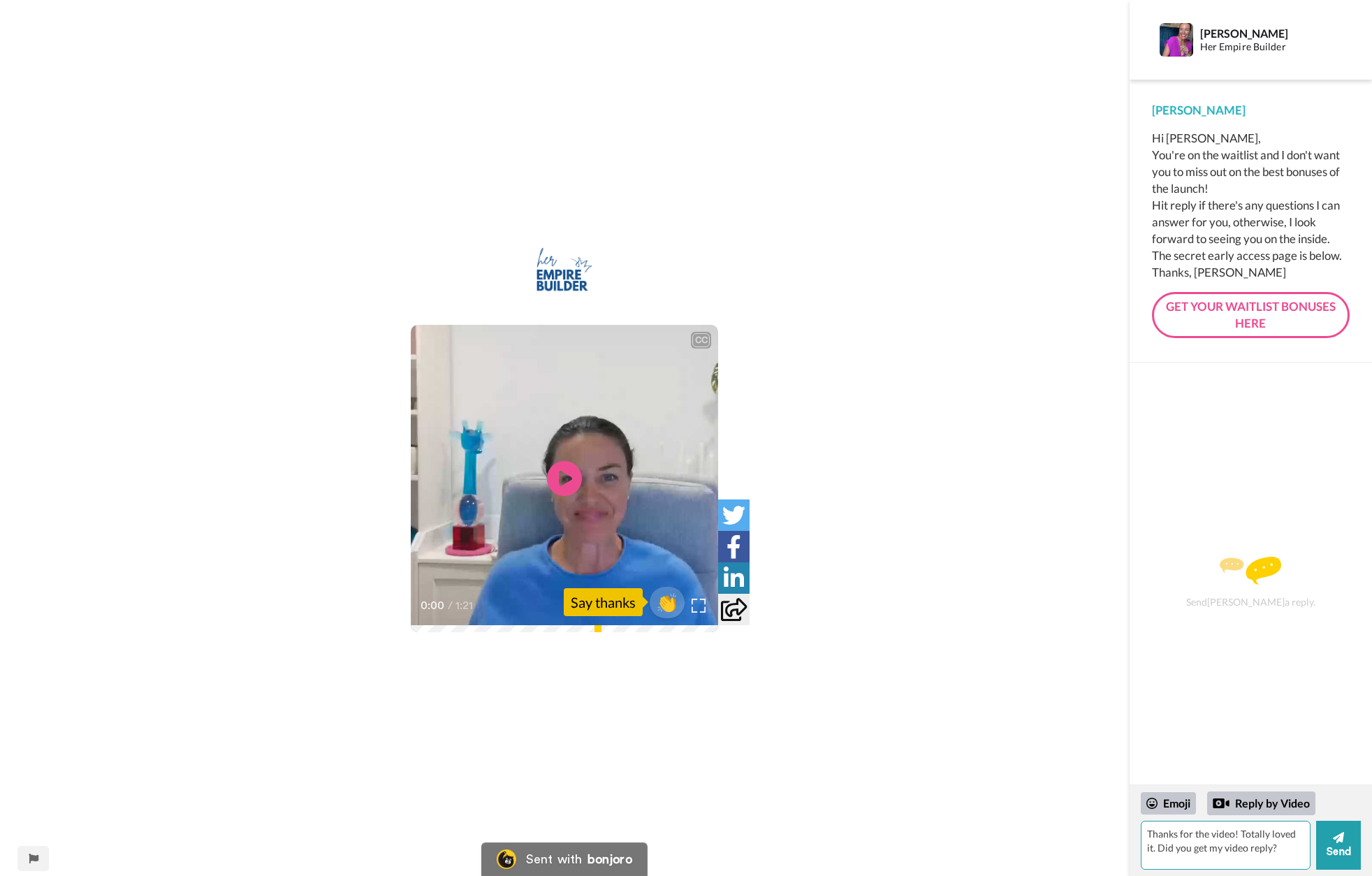
type textarea "Thanks for the video! Totally loved it. Did you get my video reply?"
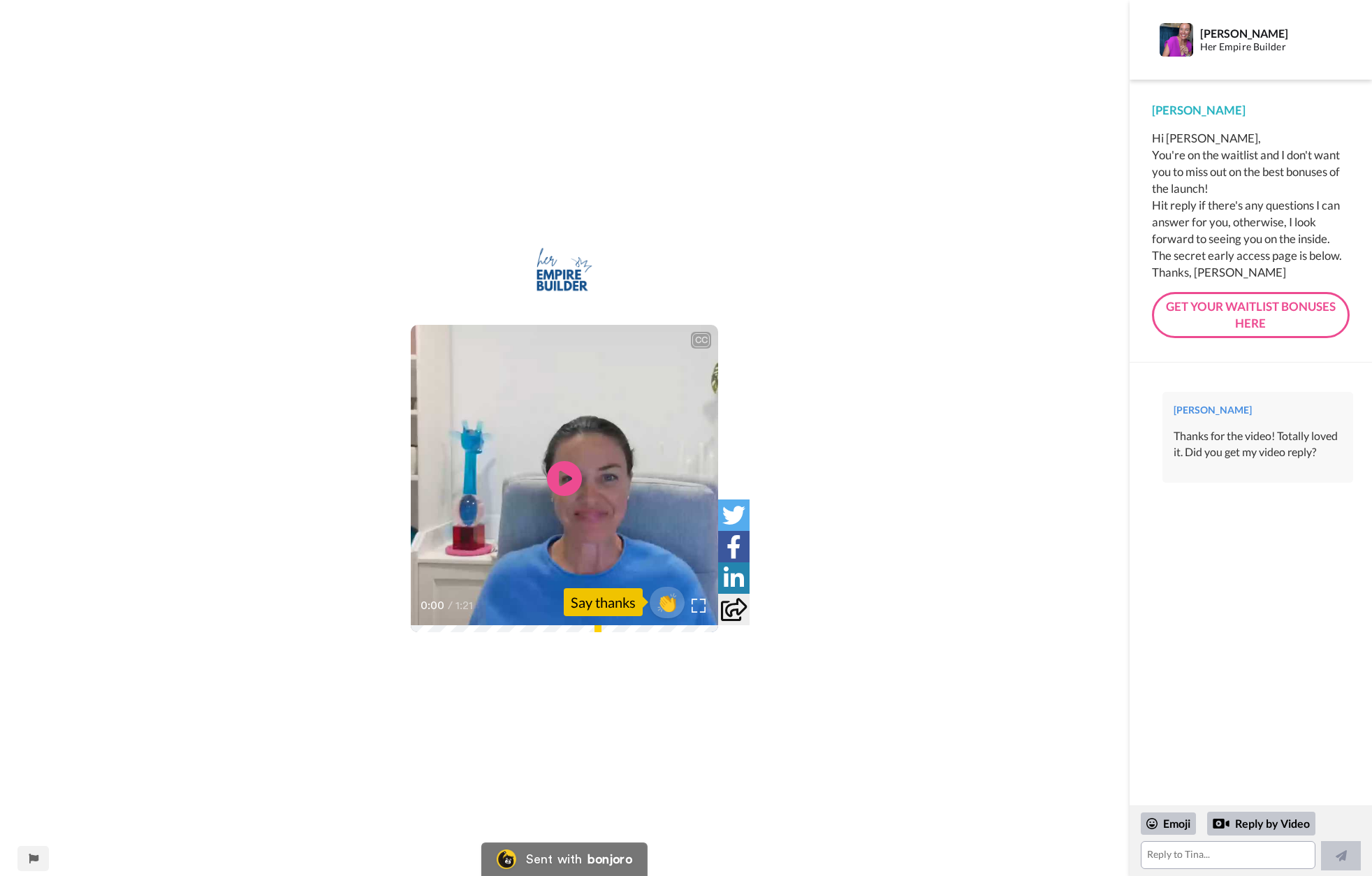
click at [1279, 306] on link "GET YOUR WAITLIST BONUSES HERE" at bounding box center [1251, 315] width 198 height 47
click at [1273, 820] on div "Reply by Video" at bounding box center [1262, 824] width 108 height 23
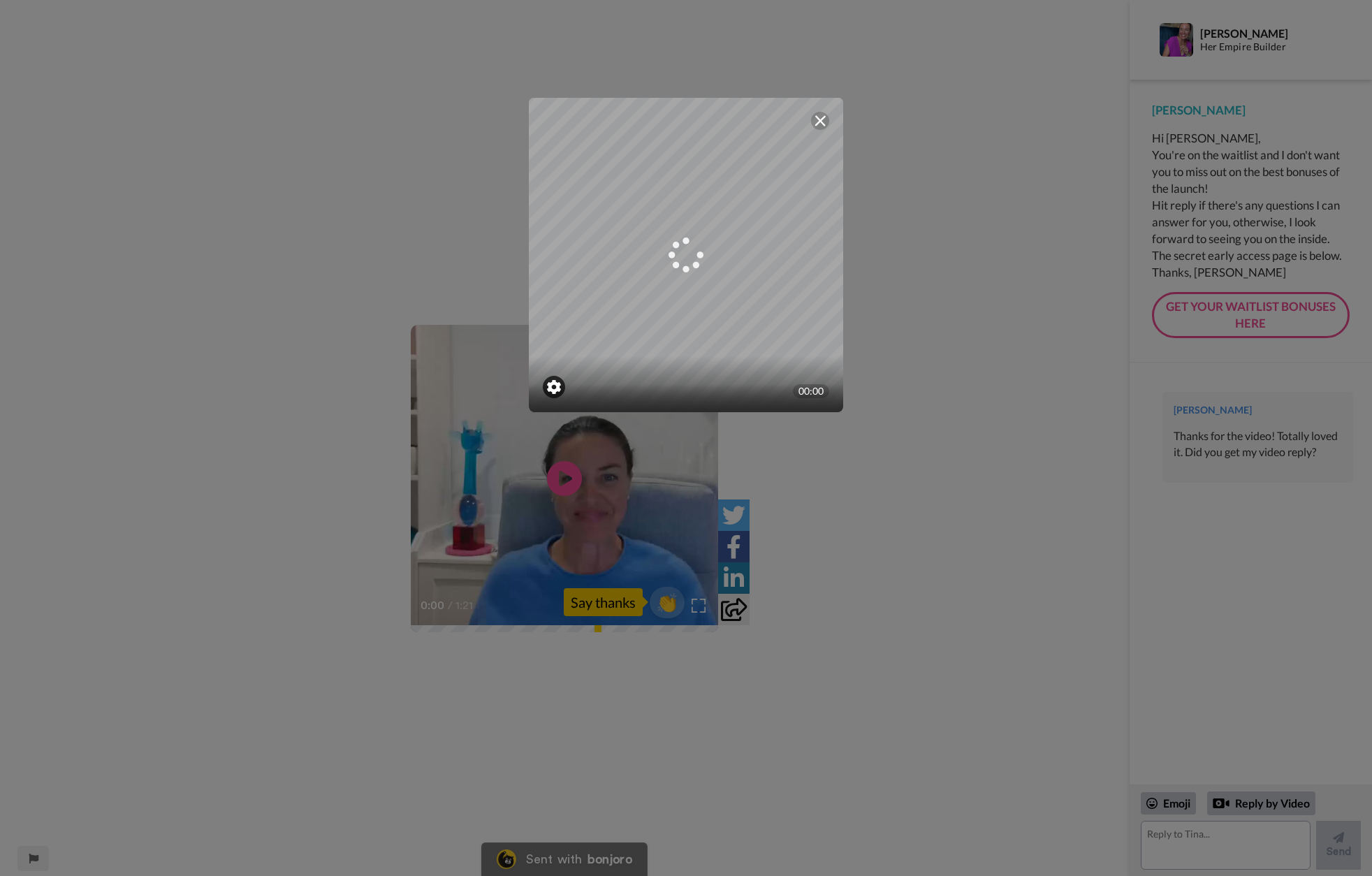
click at [551, 386] on img at bounding box center [554, 387] width 14 height 14
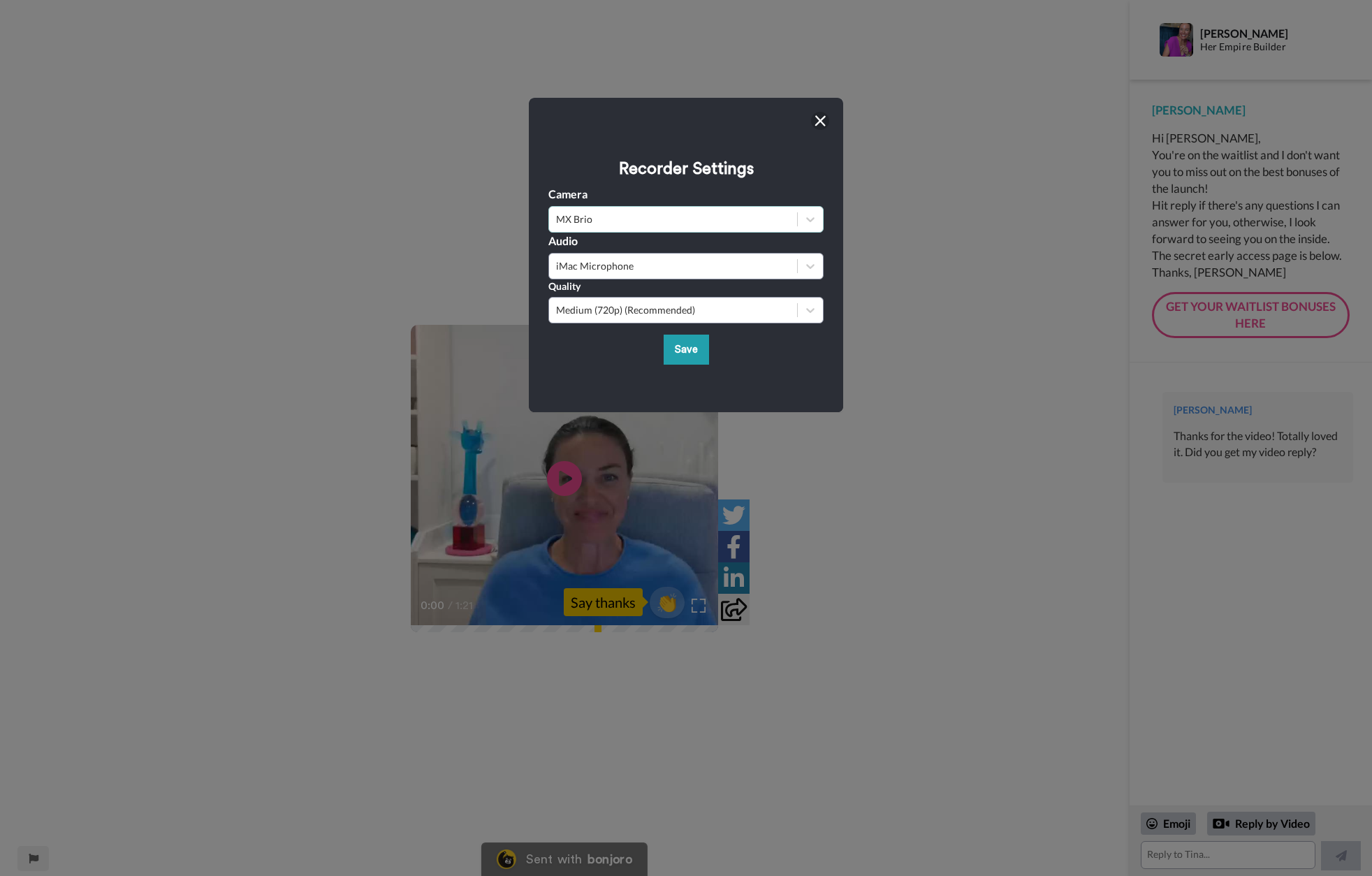
click at [586, 222] on div "MX Brio" at bounding box center [673, 219] width 234 height 14
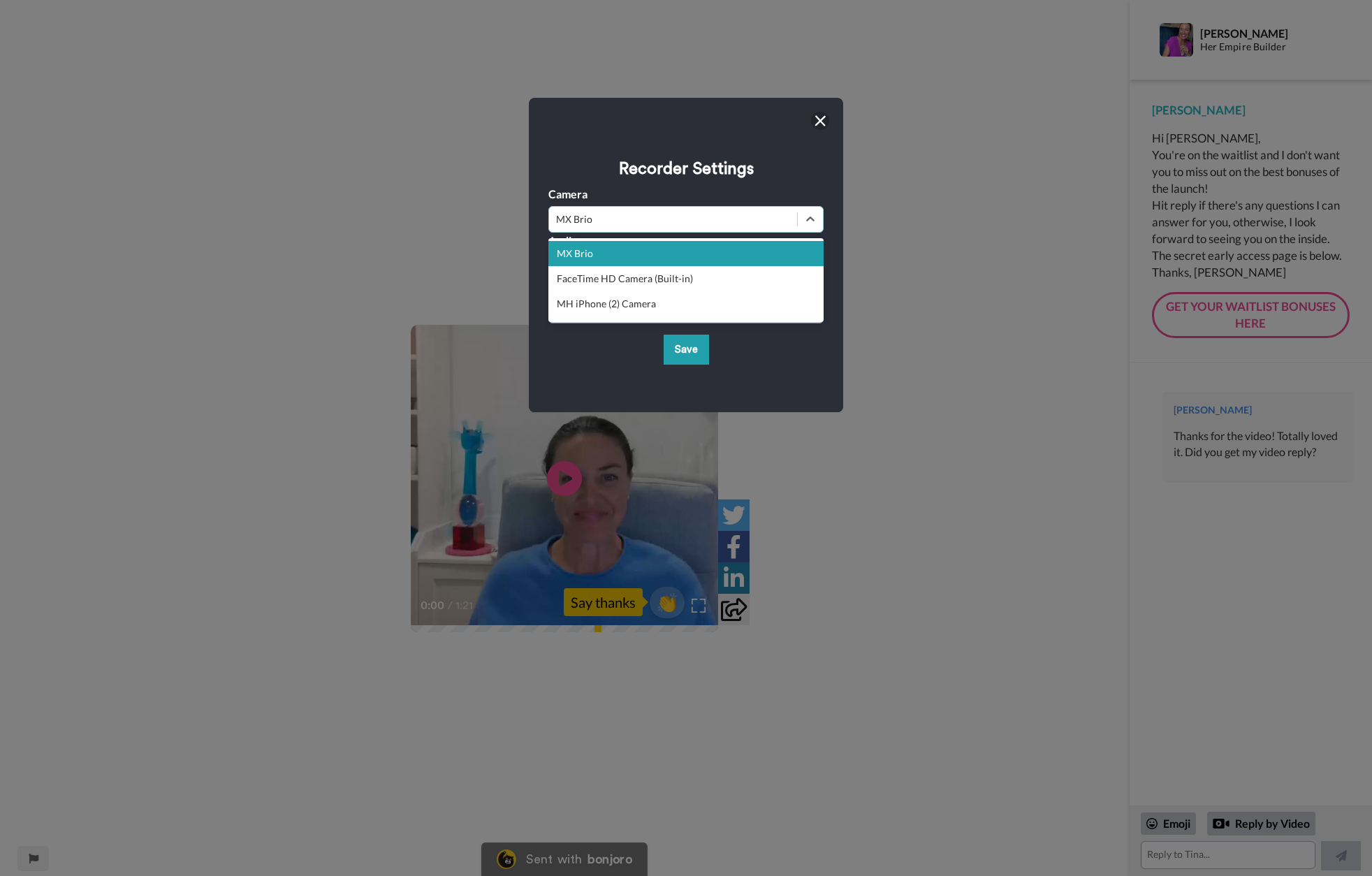
click at [821, 123] on img at bounding box center [820, 121] width 11 height 11
click at [821, 121] on div "CC Play/Pause 0:00 / 1:21 👏 Say thanks" at bounding box center [565, 438] width 1130 height 876
click at [691, 351] on video at bounding box center [565, 478] width 308 height 308
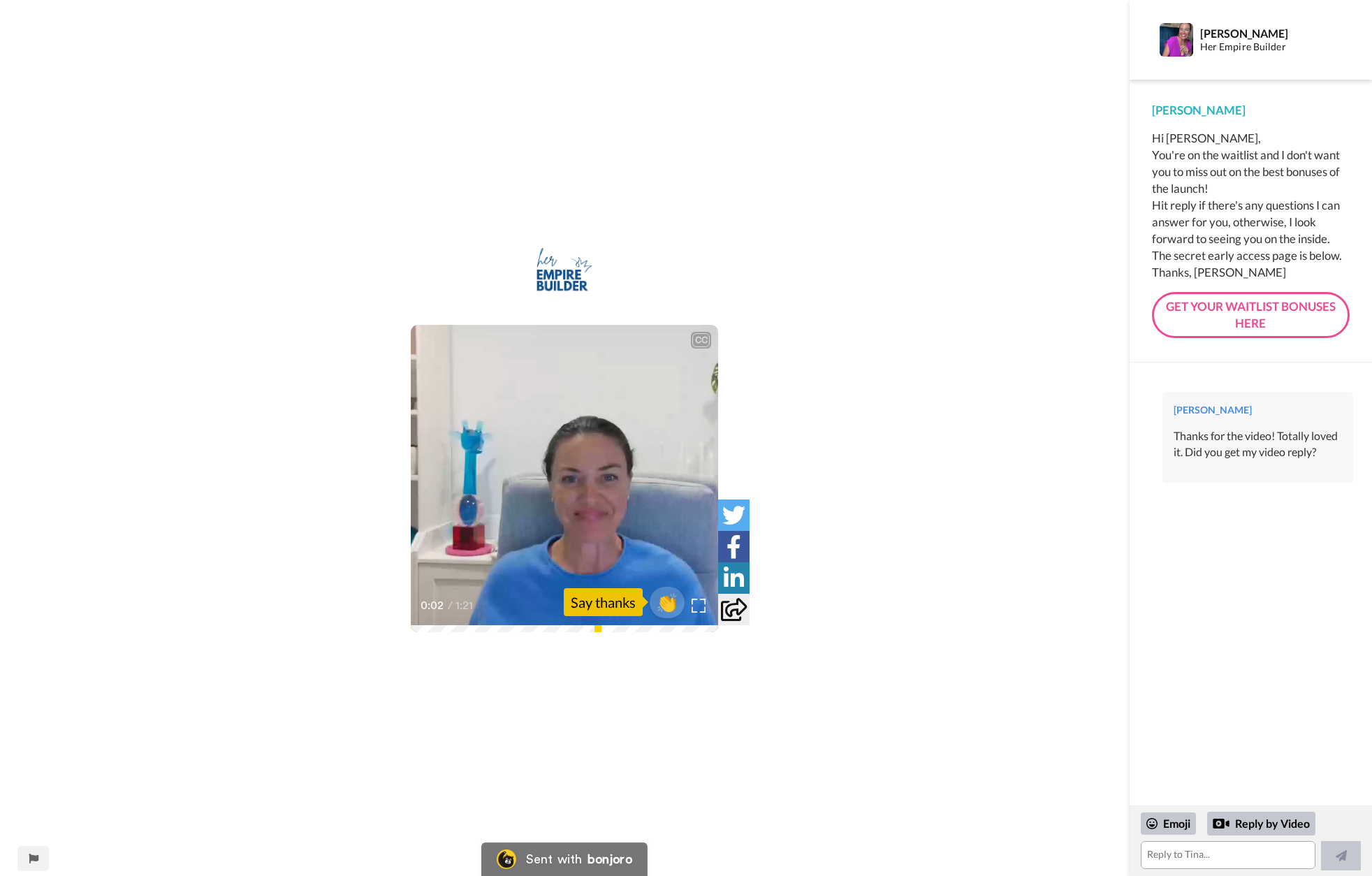
click at [527, 535] on video at bounding box center [565, 478] width 308 height 308
click at [1271, 824] on div "Reply by Video" at bounding box center [1262, 824] width 108 height 23
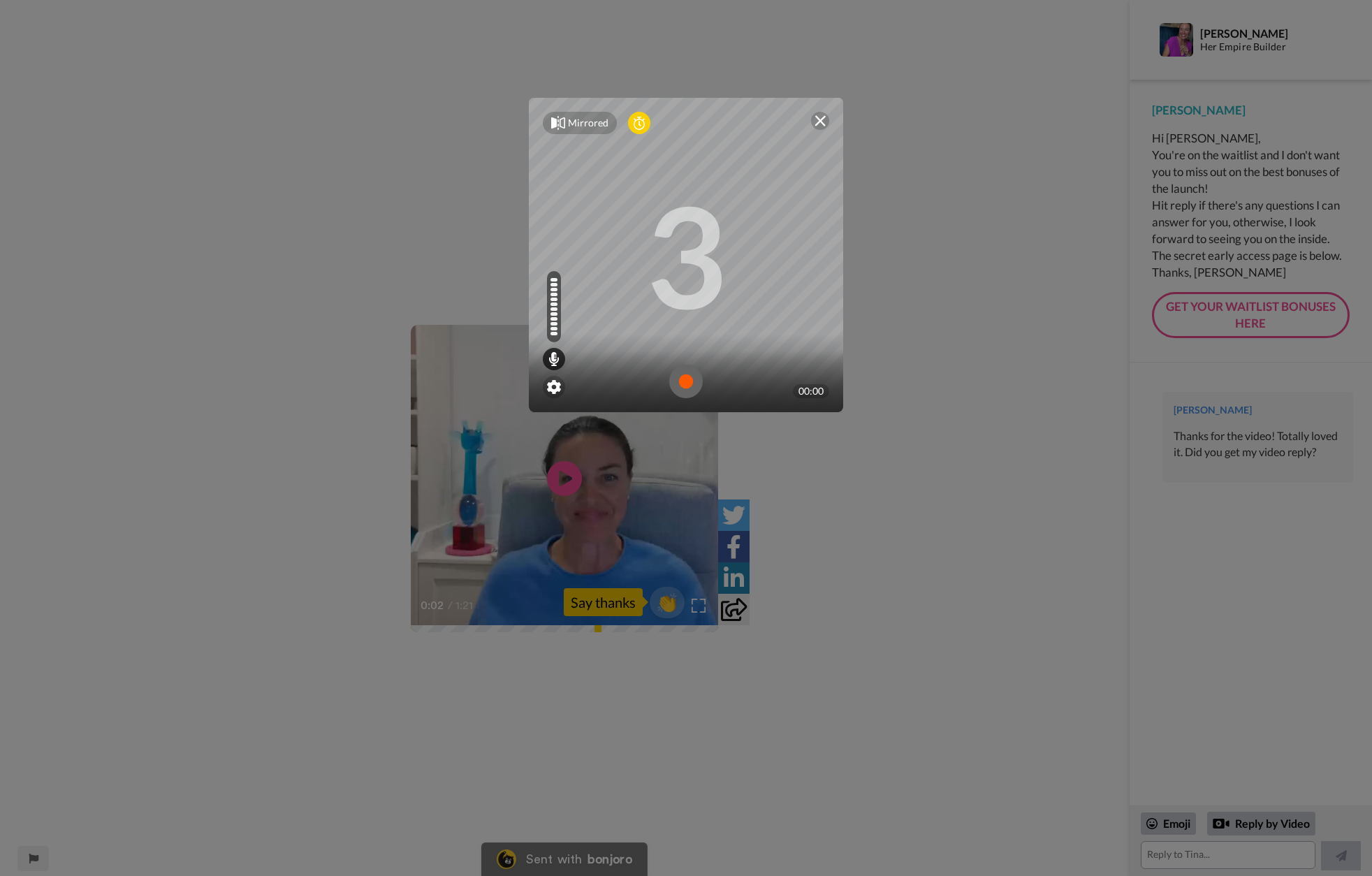
click at [684, 380] on img at bounding box center [686, 381] width 34 height 34
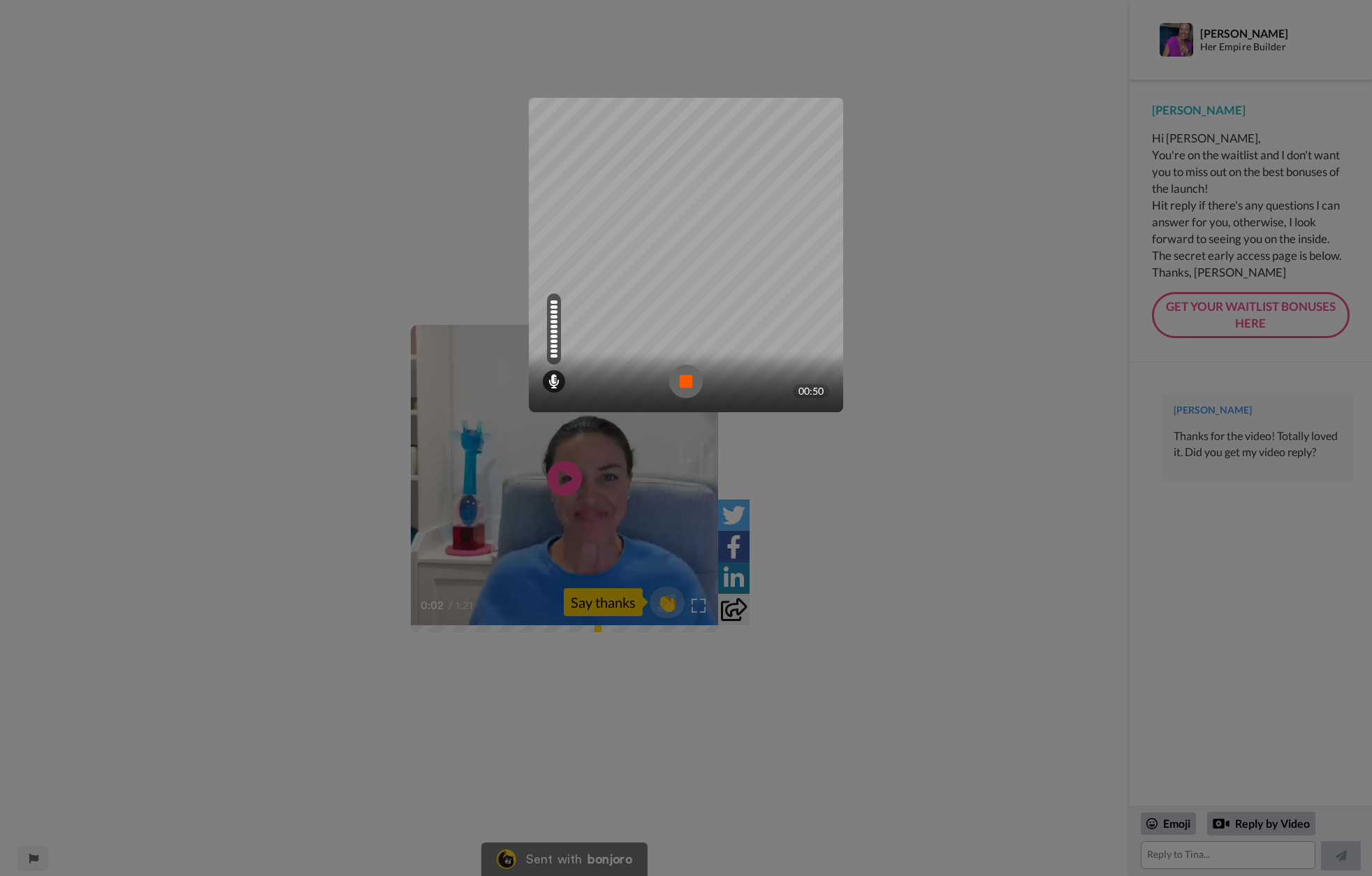
click at [683, 380] on img at bounding box center [686, 381] width 34 height 34
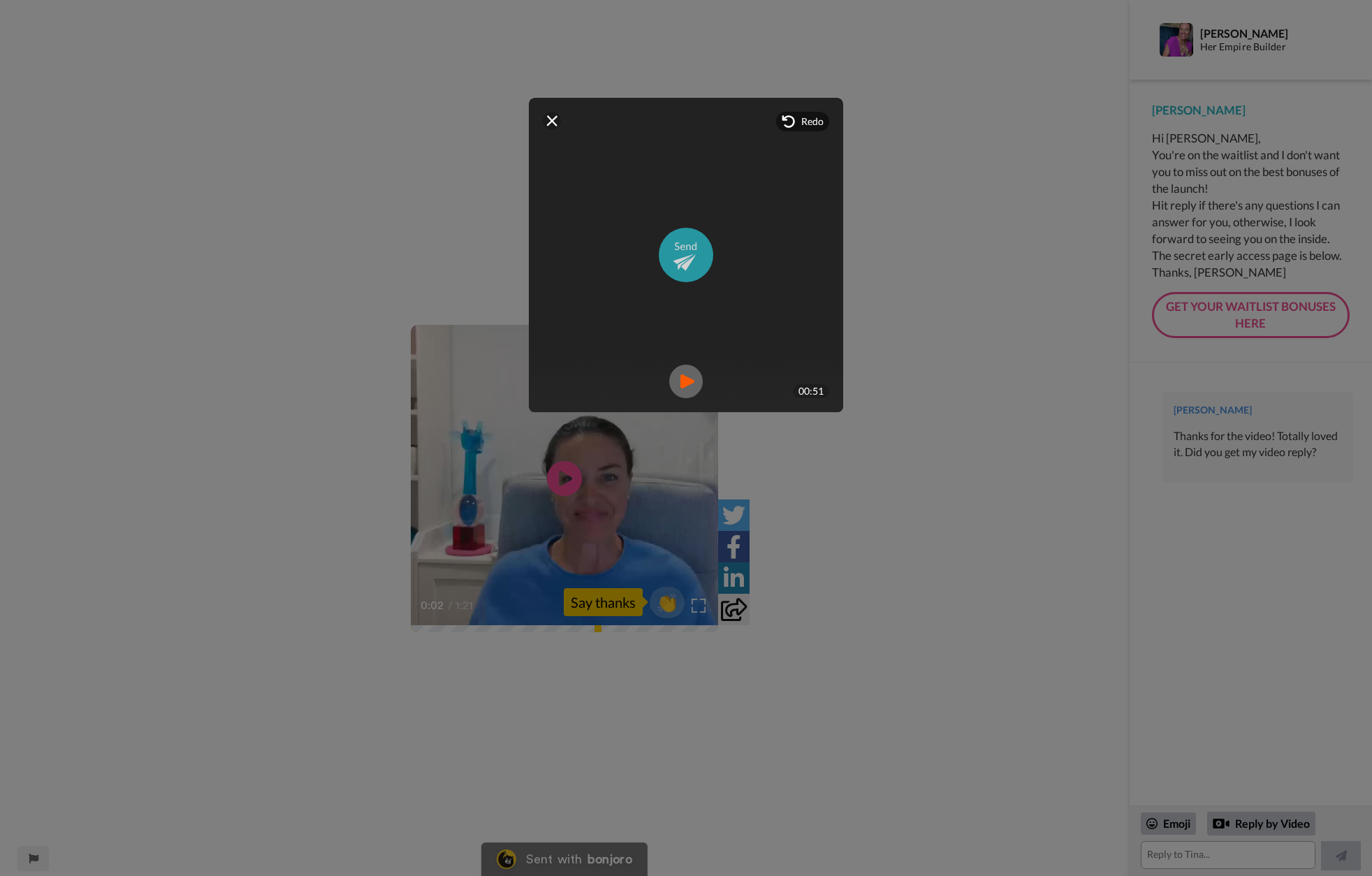
click at [680, 254] on img at bounding box center [686, 255] width 55 height 55
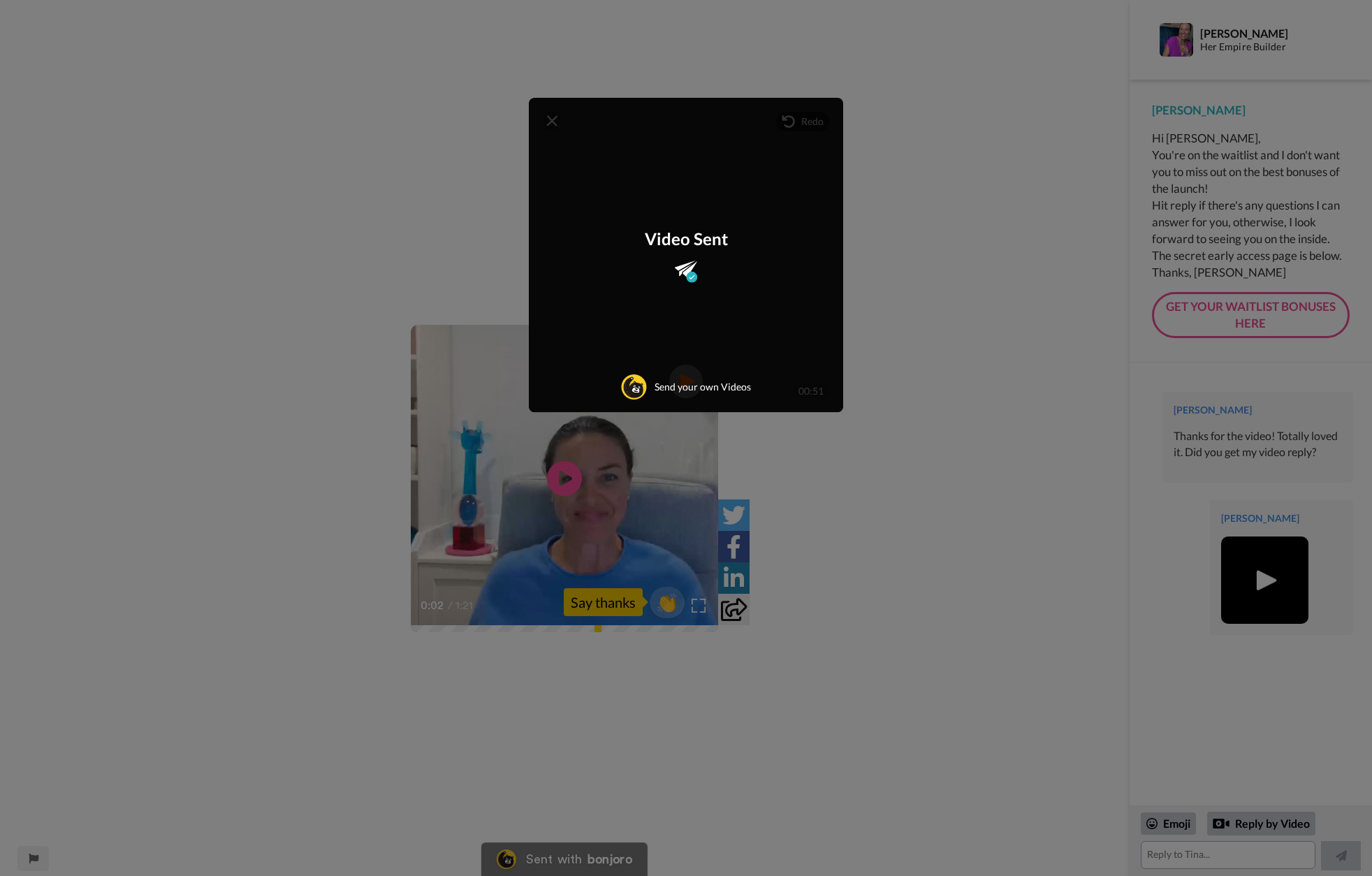
click at [919, 222] on div "Mirrored Redo 3 00:51 Video Sent Send your own Videos" at bounding box center [686, 438] width 1372 height 876
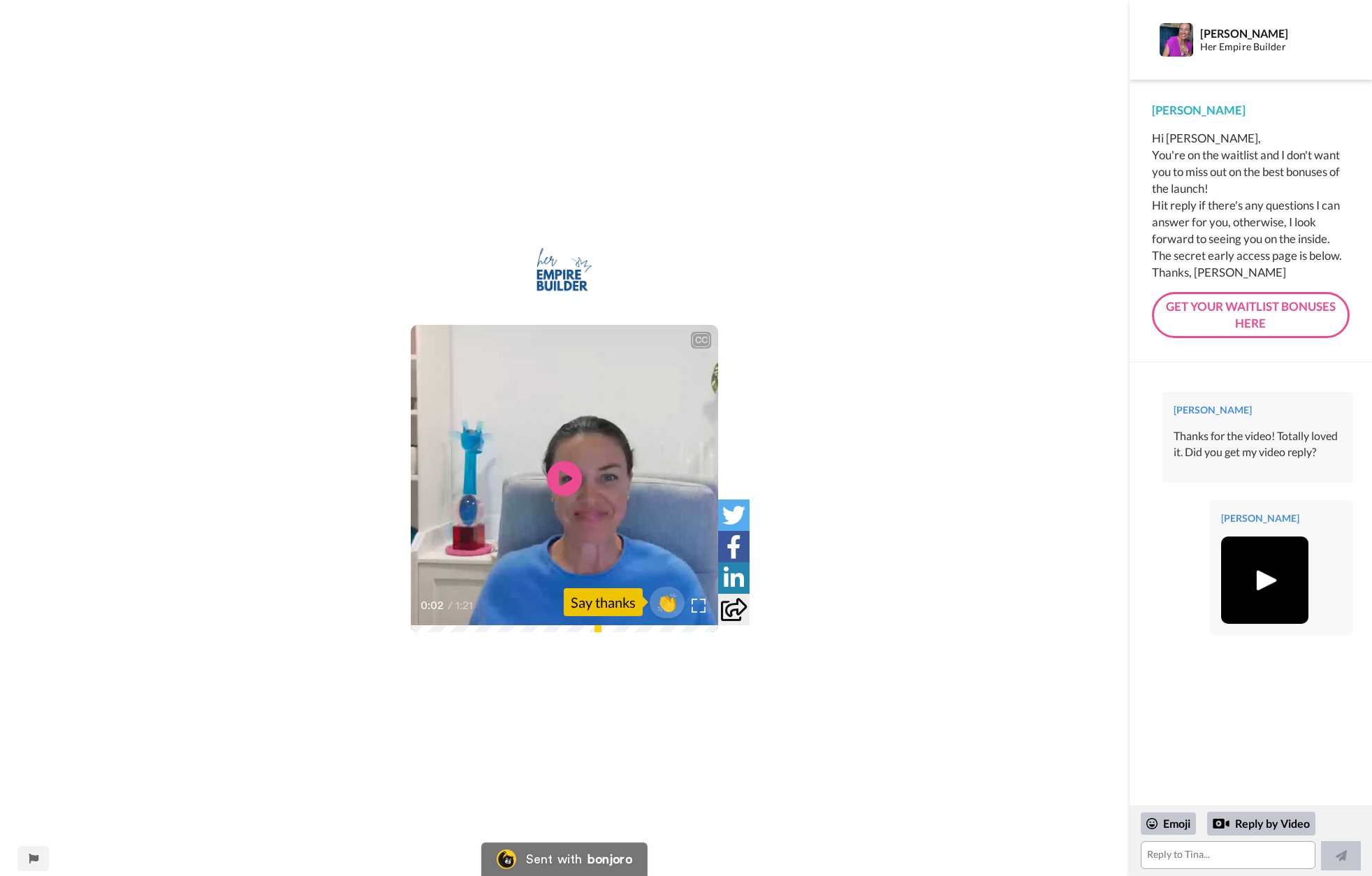
click at [1265, 571] on img at bounding box center [1265, 580] width 38 height 38
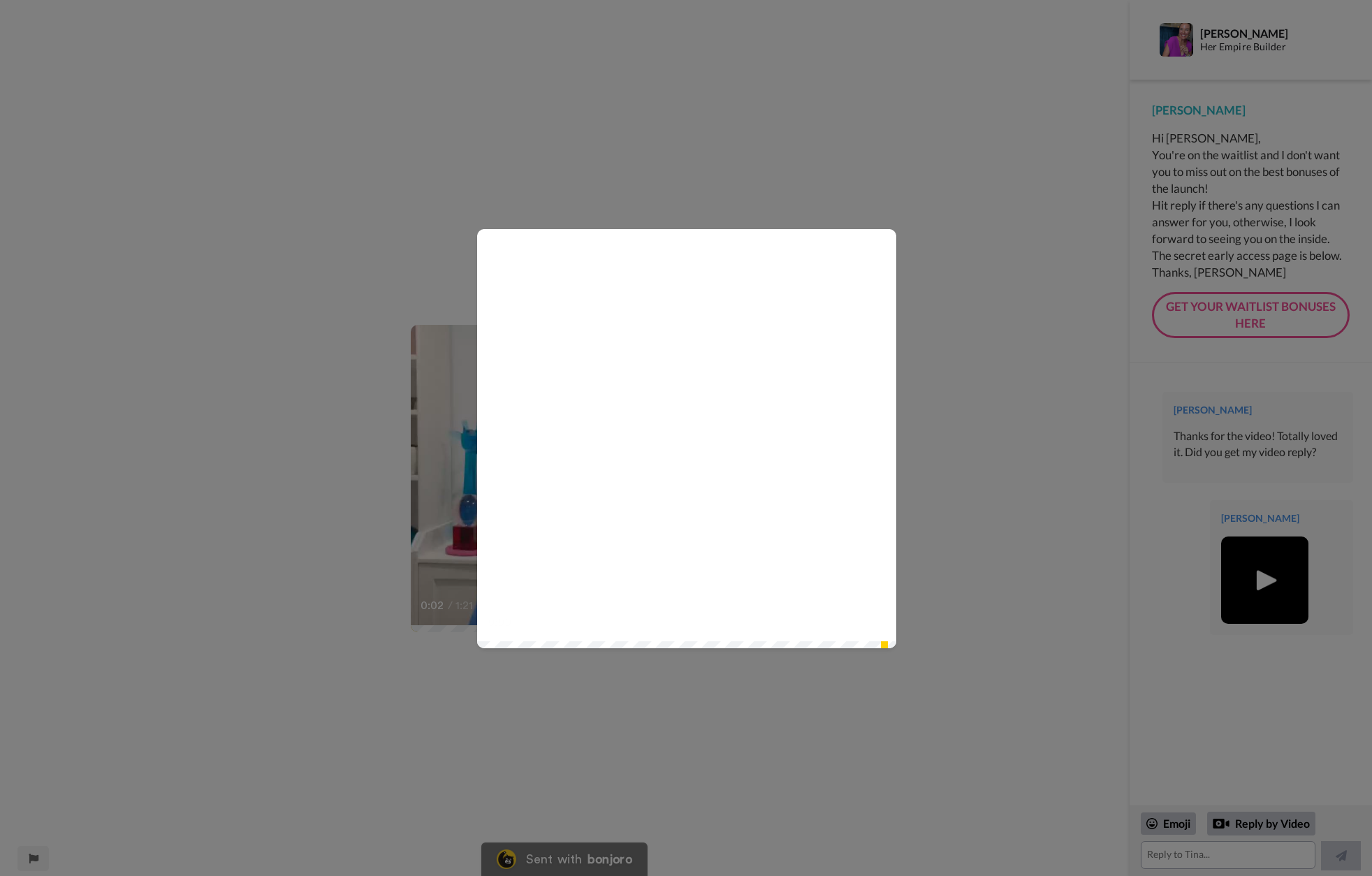
click at [691, 432] on icon at bounding box center [687, 438] width 37 height 37
